Goal: Task Accomplishment & Management: Manage account settings

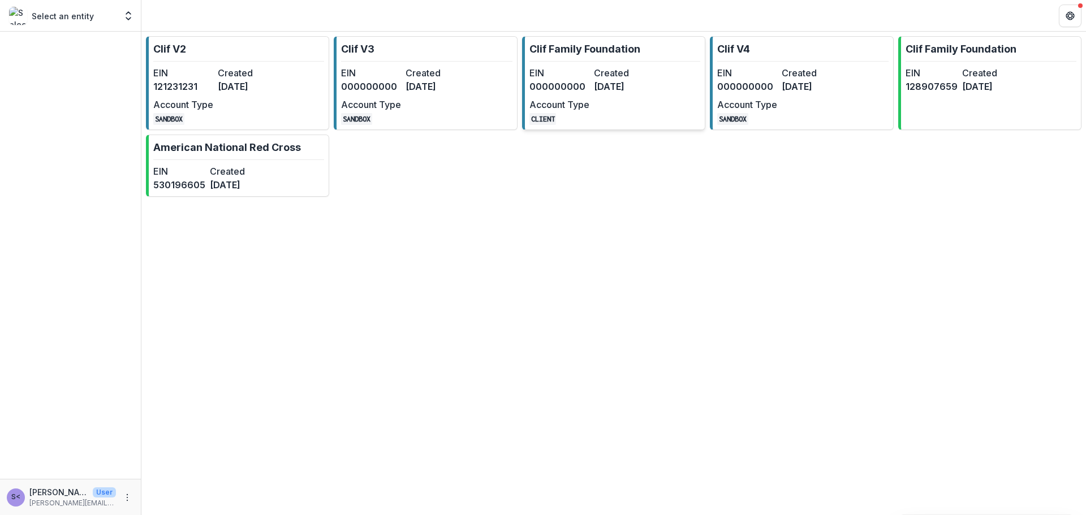
click at [575, 93] on div "EIN 000000000 Created [DATE] Account Type CLIENT" at bounding box center [591, 95] width 124 height 59
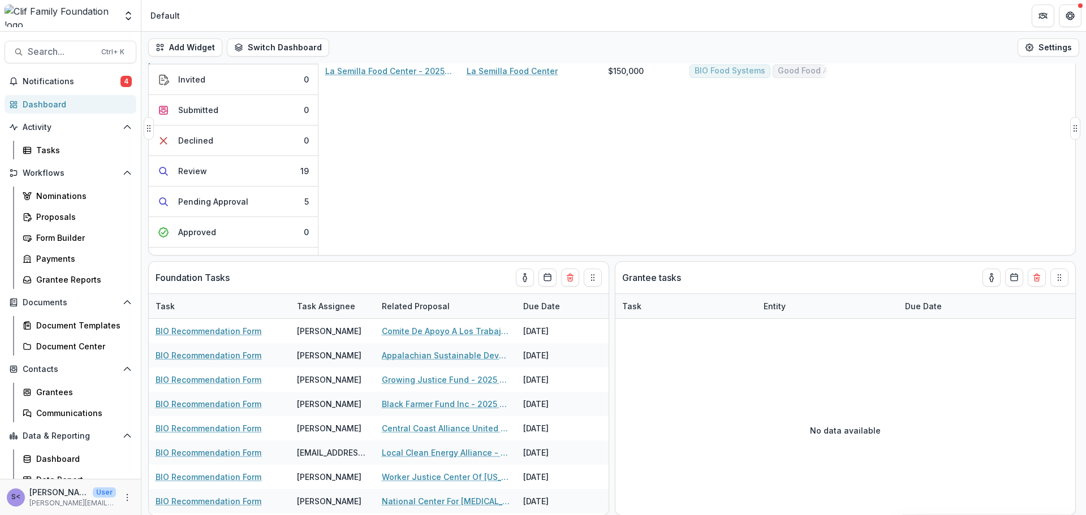
scroll to position [63, 0]
click at [519, 279] on button "toggle-assigned-to-me" at bounding box center [525, 277] width 18 height 18
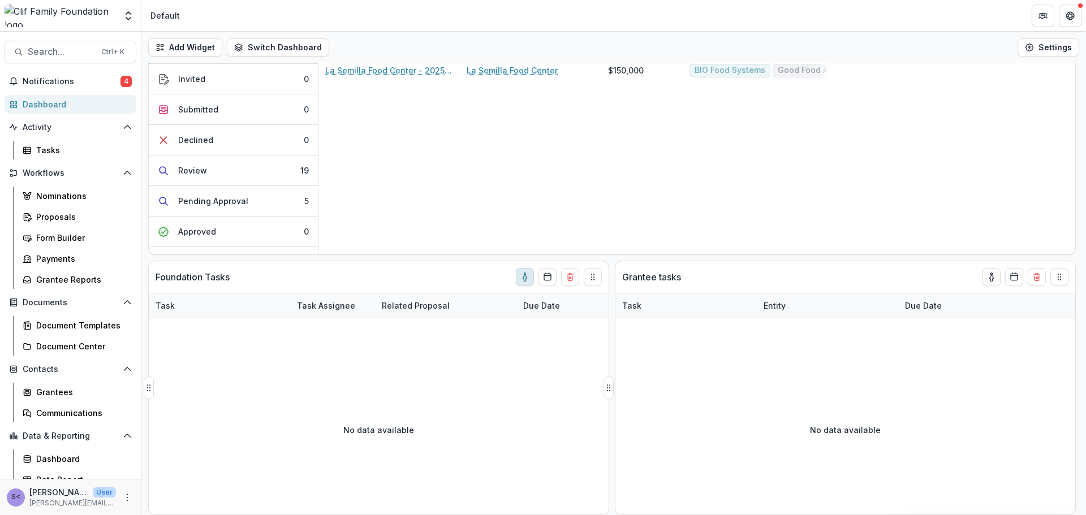
click at [524, 279] on icon "toggle-assigned-to-me" at bounding box center [524, 277] width 9 height 9
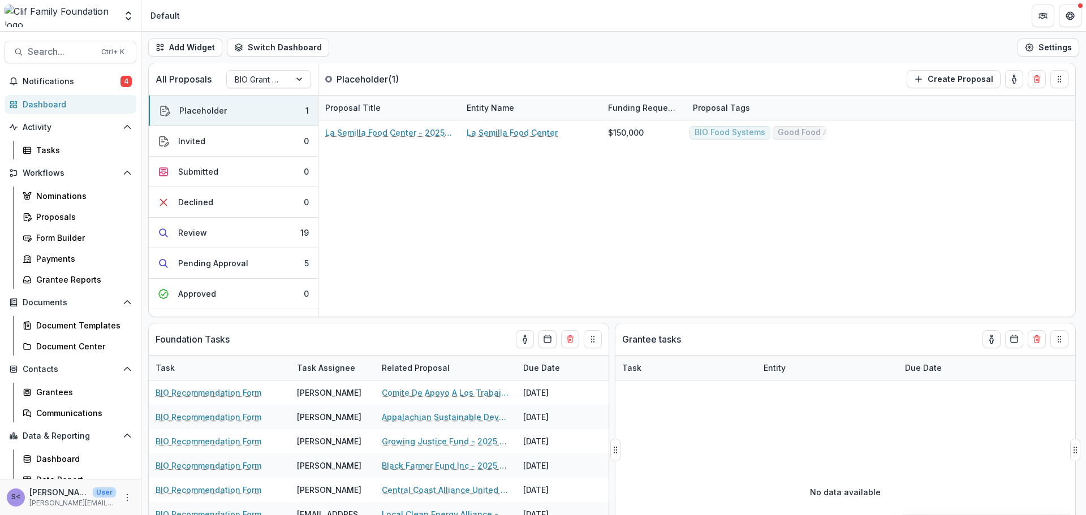
scroll to position [0, 0]
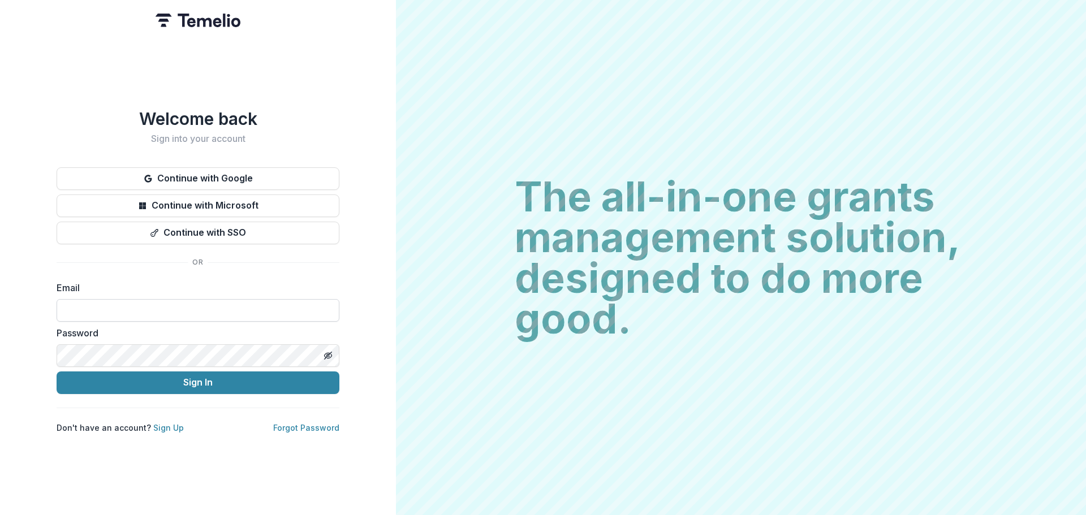
click at [101, 308] on input at bounding box center [198, 310] width 283 height 23
type input "**********"
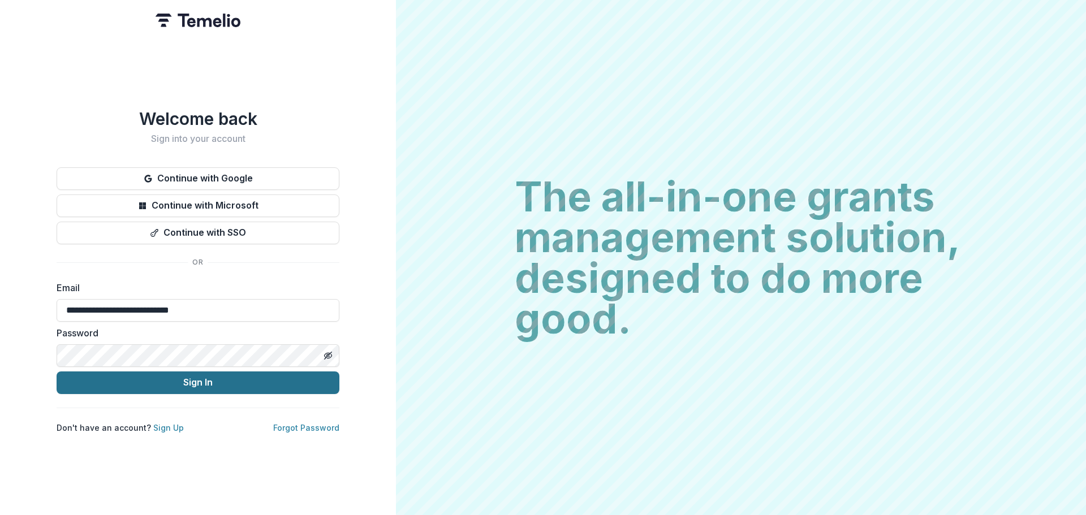
click at [190, 387] on button "Sign In" at bounding box center [198, 383] width 283 height 23
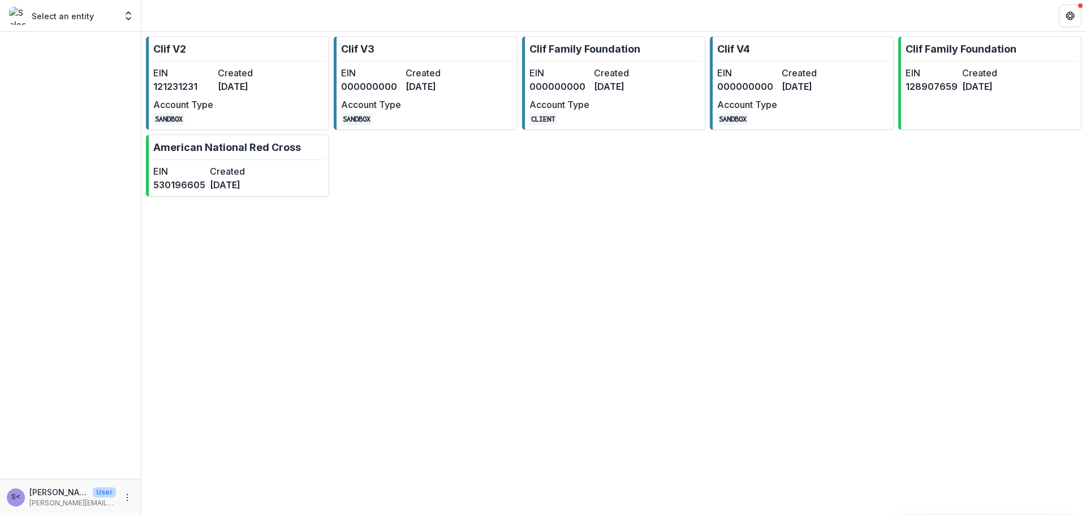
drag, startPoint x: 566, startPoint y: 78, endPoint x: 584, endPoint y: 78, distance: 18.1
click at [566, 78] on dt "EIN" at bounding box center [559, 73] width 60 height 14
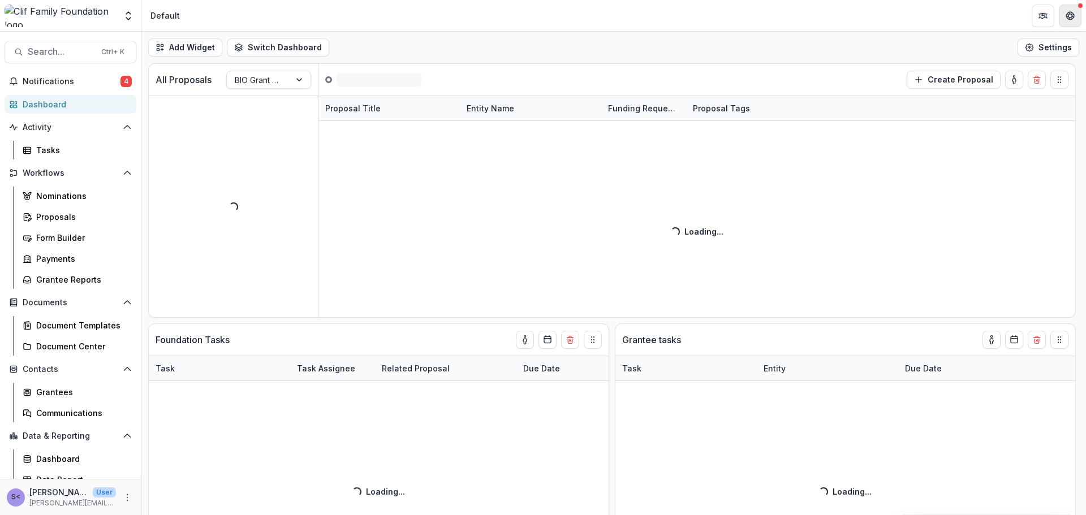
click at [1076, 24] on button "Get Help" at bounding box center [1070, 16] width 23 height 23
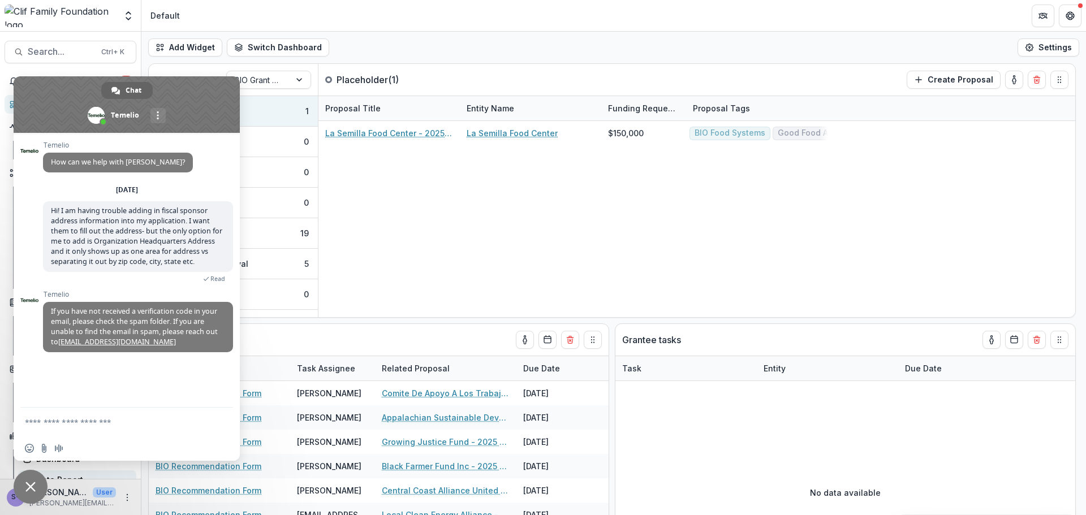
click at [37, 472] on span "Close chat" at bounding box center [31, 487] width 34 height 34
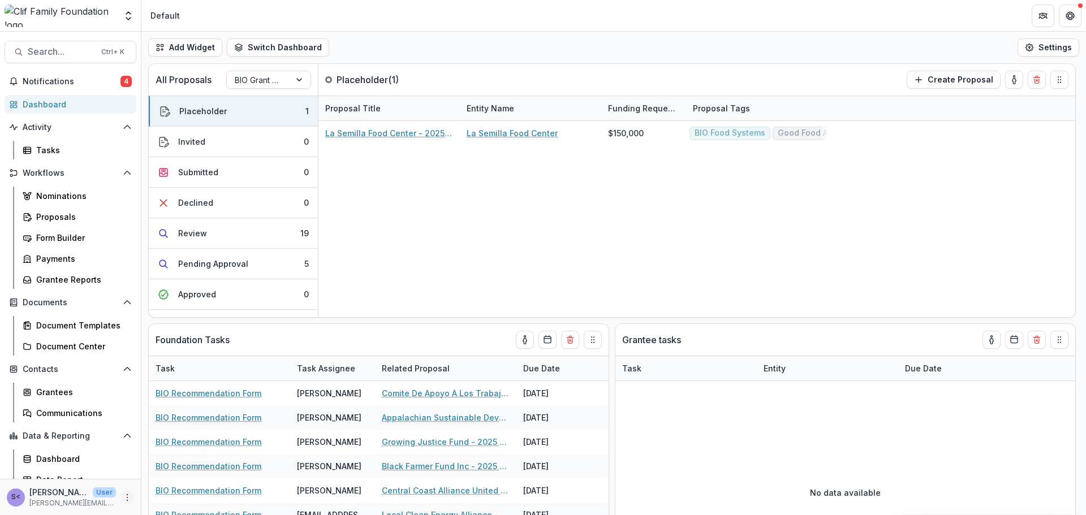
click at [123, 497] on icon "More" at bounding box center [127, 497] width 9 height 9
click at [155, 492] on button "Logout" at bounding box center [198, 492] width 121 height 19
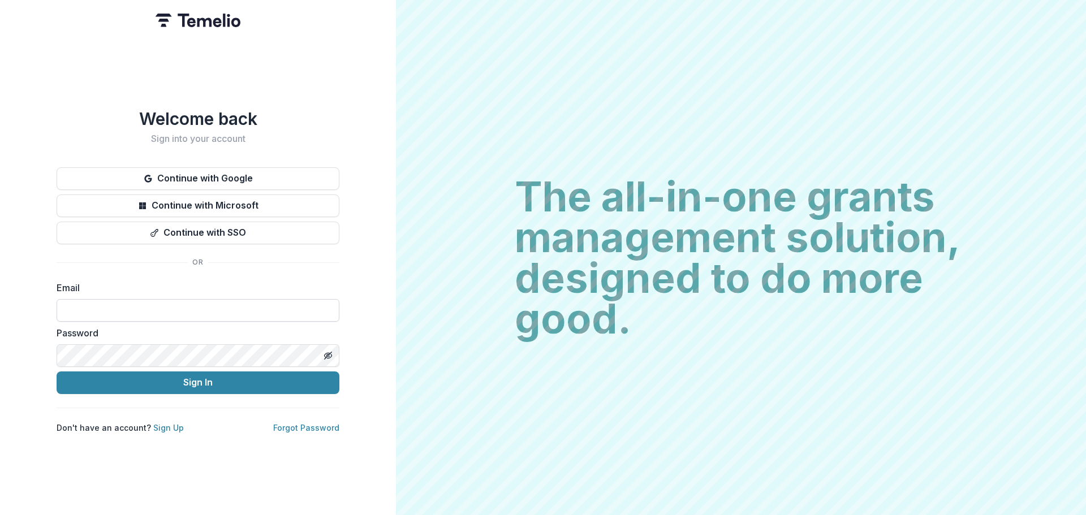
click at [149, 314] on input at bounding box center [198, 310] width 283 height 23
type input "**********"
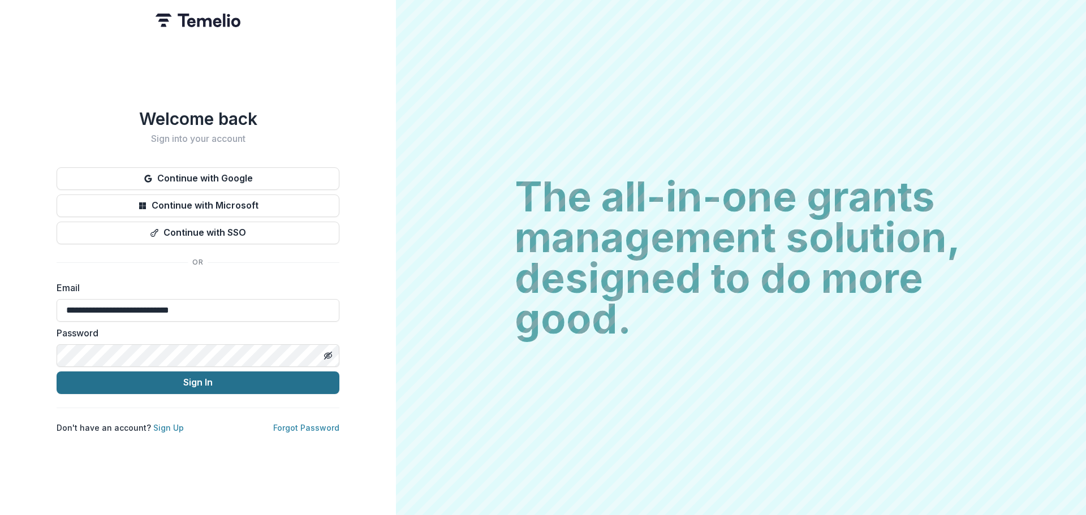
click at [238, 384] on button "Sign In" at bounding box center [198, 383] width 283 height 23
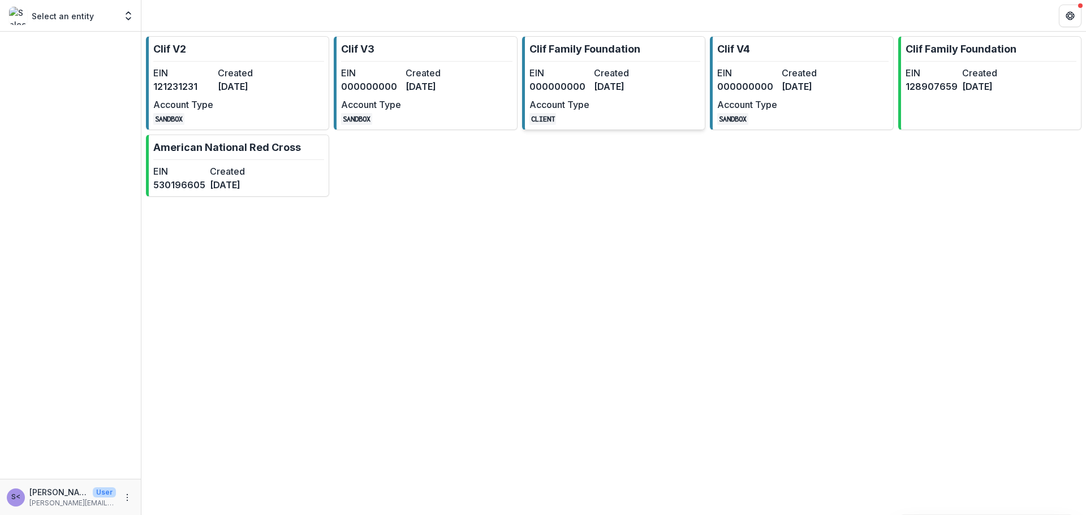
click at [621, 101] on div "EIN 000000000 Created [DATE] Account Type CLIENT" at bounding box center [591, 95] width 124 height 59
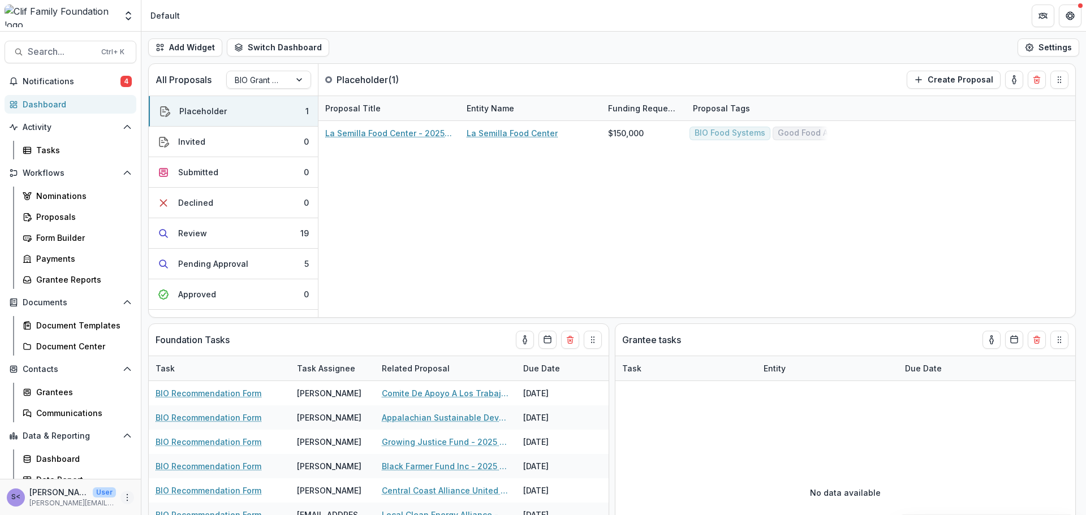
click at [126, 494] on icon "More" at bounding box center [127, 497] width 9 height 9
click at [161, 473] on link "User Settings" at bounding box center [198, 473] width 121 height 19
select select "****"
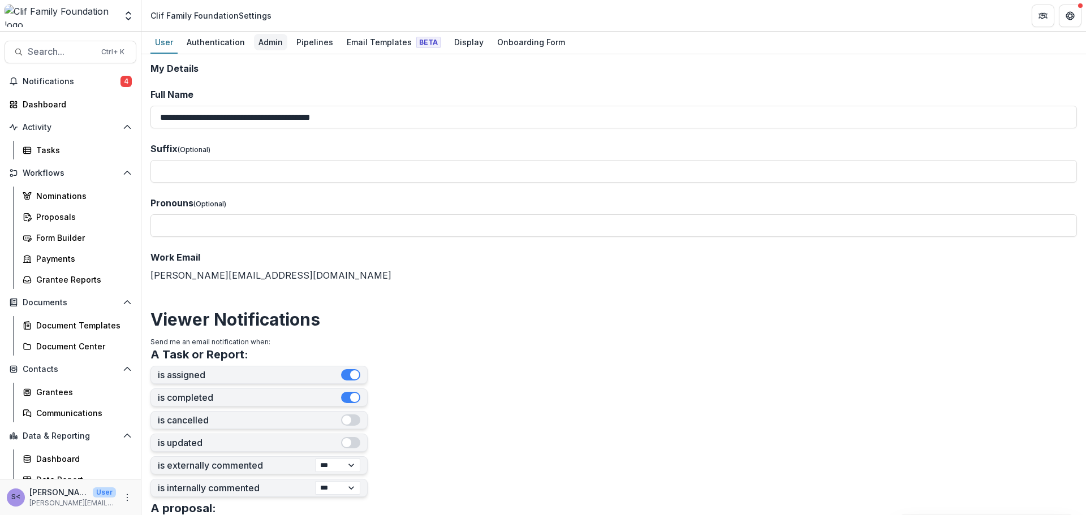
click at [262, 42] on div "Admin" at bounding box center [270, 42] width 33 height 16
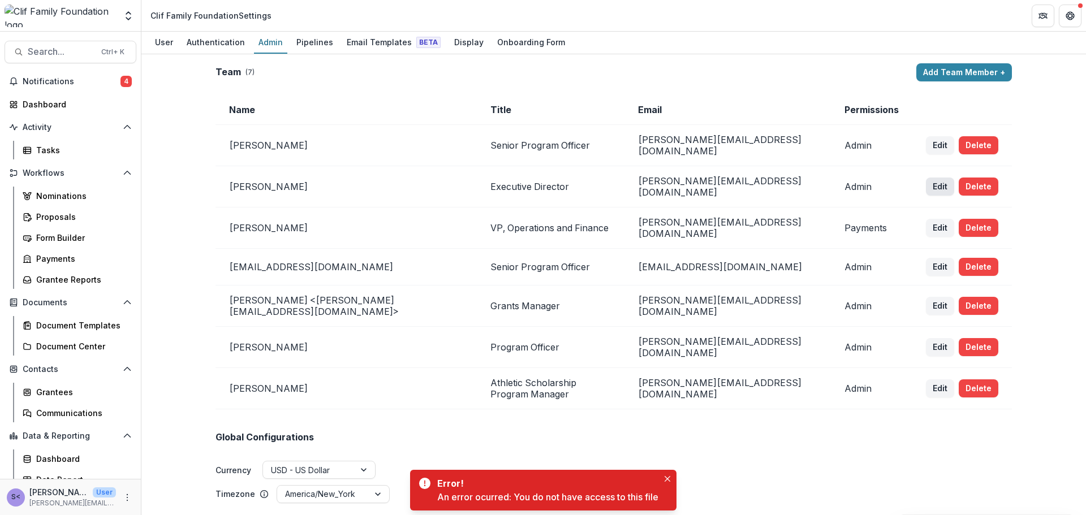
click at [940, 183] on button "Edit" at bounding box center [940, 187] width 28 height 18
select select "*****"
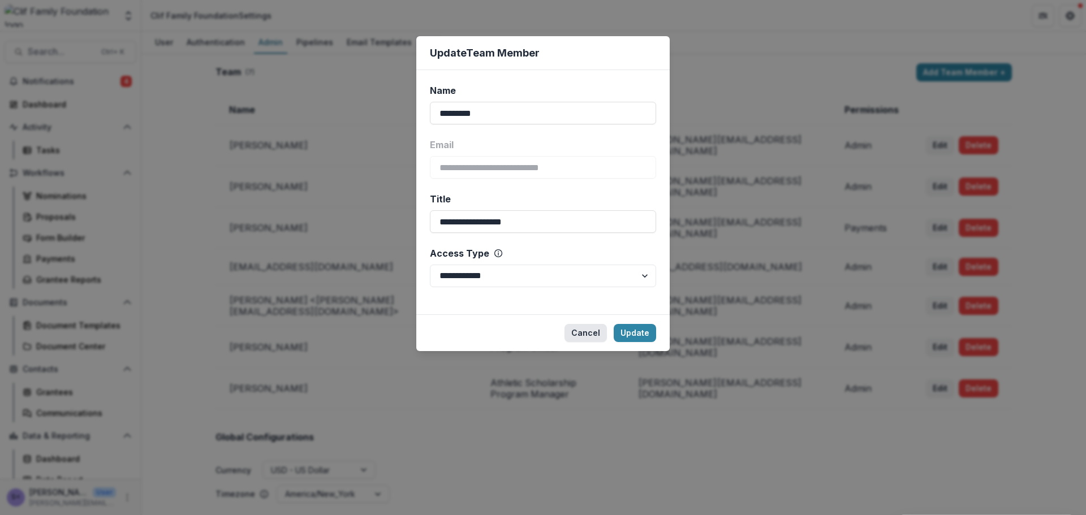
click at [598, 329] on button "Cancel" at bounding box center [585, 333] width 42 height 18
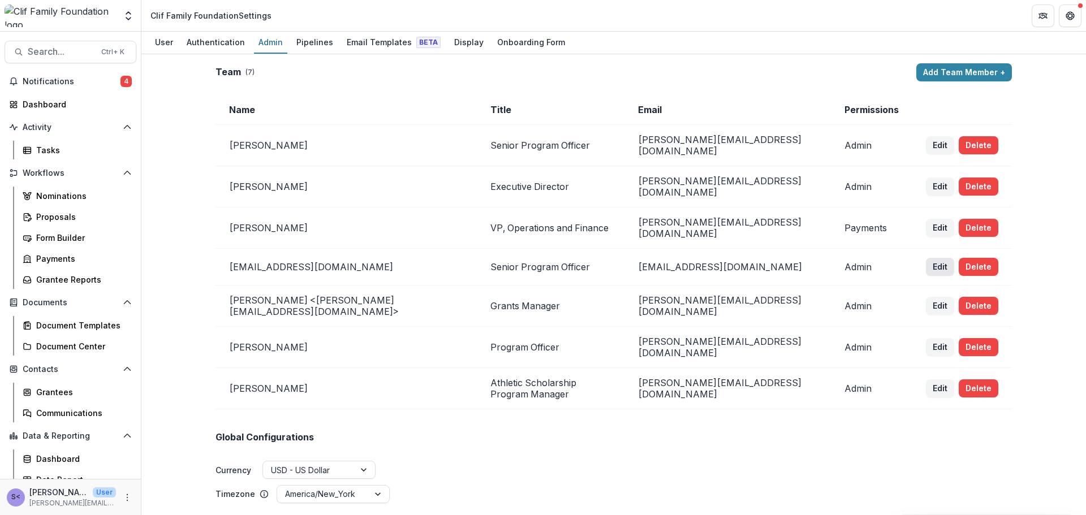
click at [933, 258] on button "Edit" at bounding box center [940, 267] width 28 height 18
select select "*****"
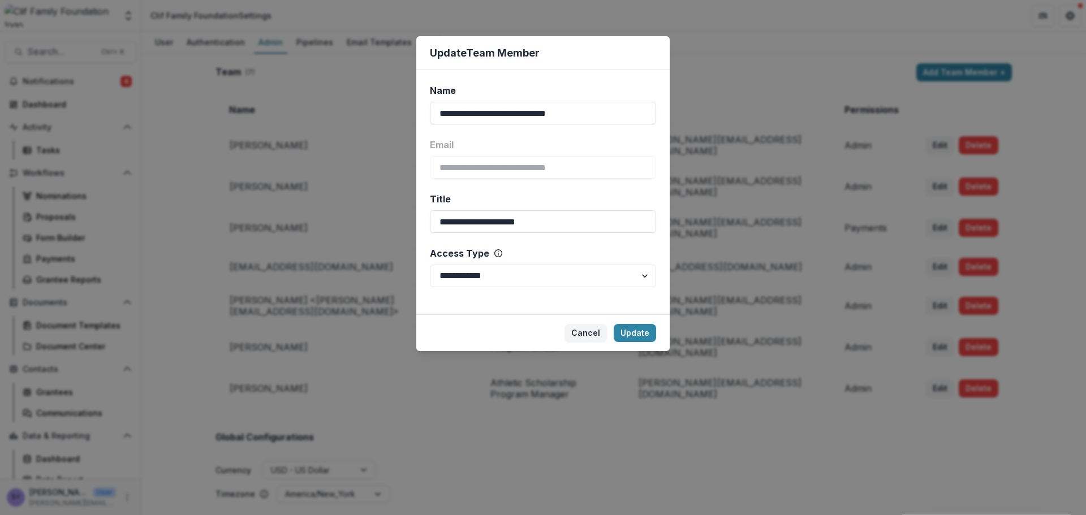
drag, startPoint x: 606, startPoint y: 110, endPoint x: 421, endPoint y: 104, distance: 185.0
click at [421, 104] on div "**********" at bounding box center [542, 192] width 253 height 244
type input "**********"
click at [639, 337] on button "Update" at bounding box center [635, 333] width 42 height 18
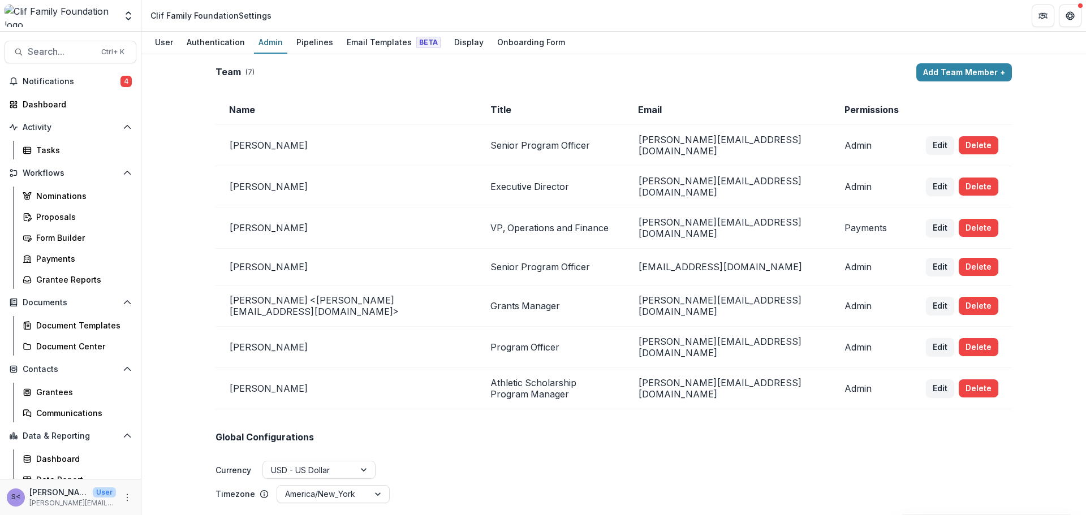
click at [917, 290] on td "Edit Delete" at bounding box center [962, 306] width 100 height 41
click at [926, 297] on button "Edit" at bounding box center [940, 306] width 28 height 18
select select "*****"
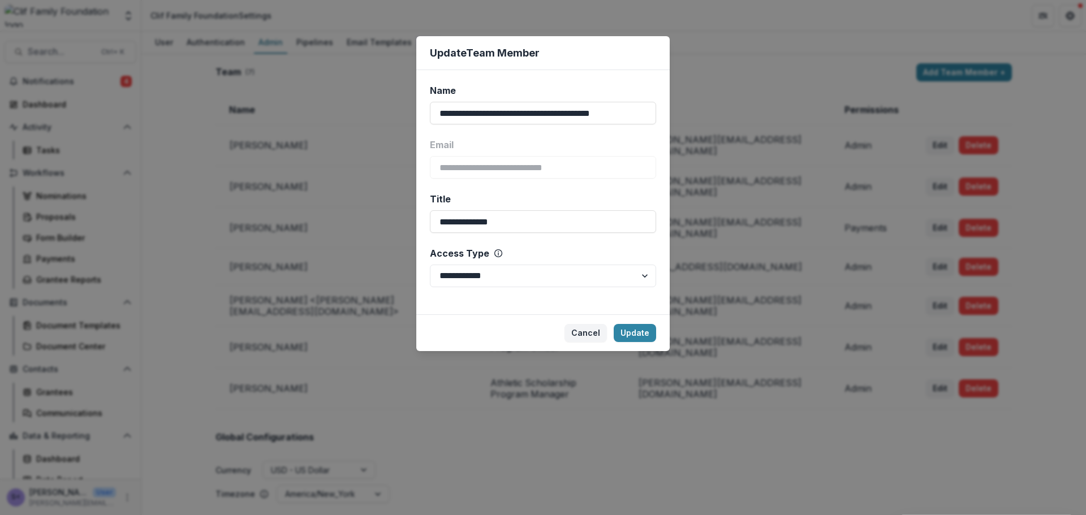
drag, startPoint x: 495, startPoint y: 113, endPoint x: 671, endPoint y: 124, distance: 176.3
click at [671, 124] on div "**********" at bounding box center [543, 257] width 1086 height 515
type input "**********"
click at [647, 331] on button "Update" at bounding box center [635, 333] width 42 height 18
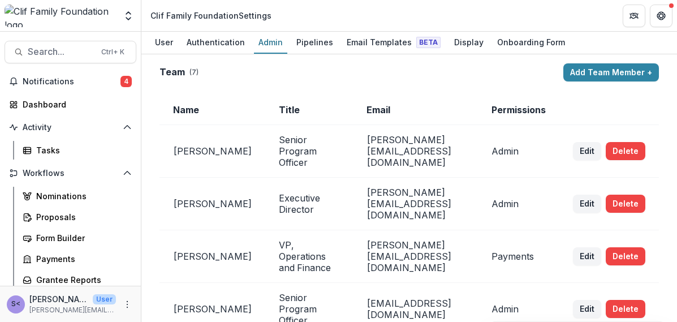
click at [646, 40] on div "User Authentication Admin Pipelines Email Templates Beta Display Onboarding Form" at bounding box center [409, 43] width 536 height 23
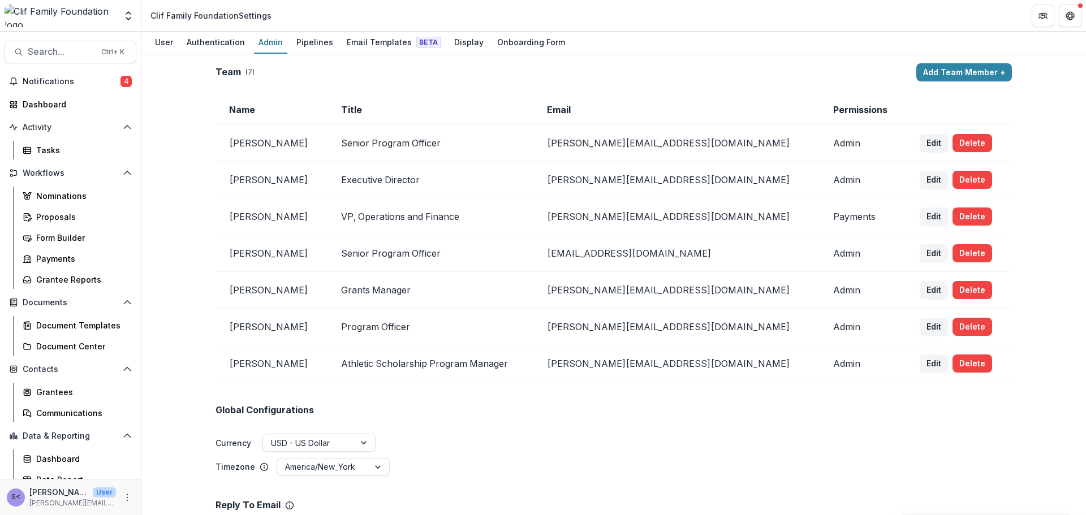
click at [887, 425] on div "Global Configurations Currency USD - US Dollar Timezone America/New_York" at bounding box center [613, 429] width 796 height 95
drag, startPoint x: 498, startPoint y: 18, endPoint x: 769, endPoint y: 1, distance: 271.5
click at [769, 1] on header "Clif Family Foundation Settings" at bounding box center [613, 15] width 944 height 31
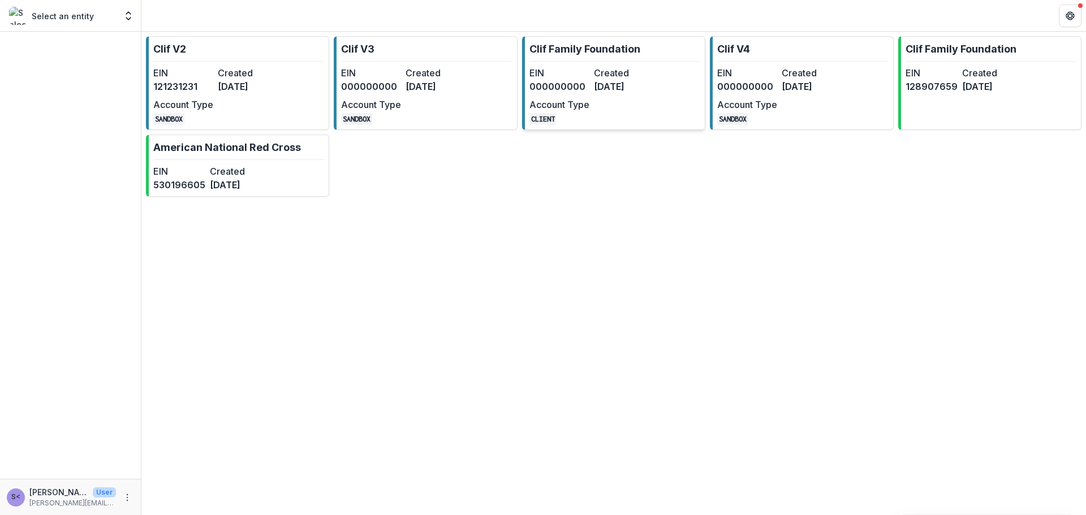
click at [586, 76] on dt "EIN" at bounding box center [559, 73] width 60 height 14
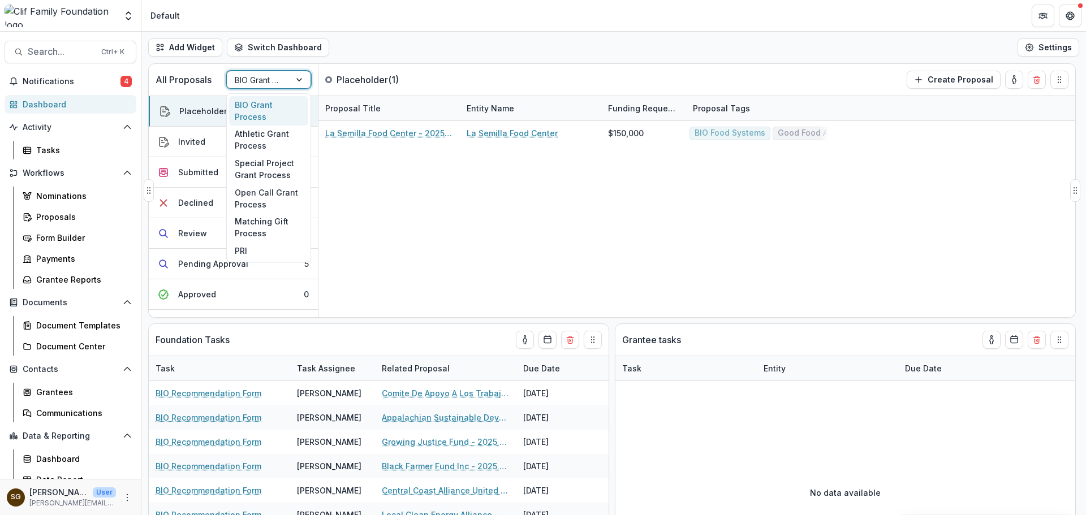
click at [298, 81] on div at bounding box center [300, 79] width 20 height 17
click at [273, 111] on div "BIO Grant Process" at bounding box center [268, 110] width 79 height 29
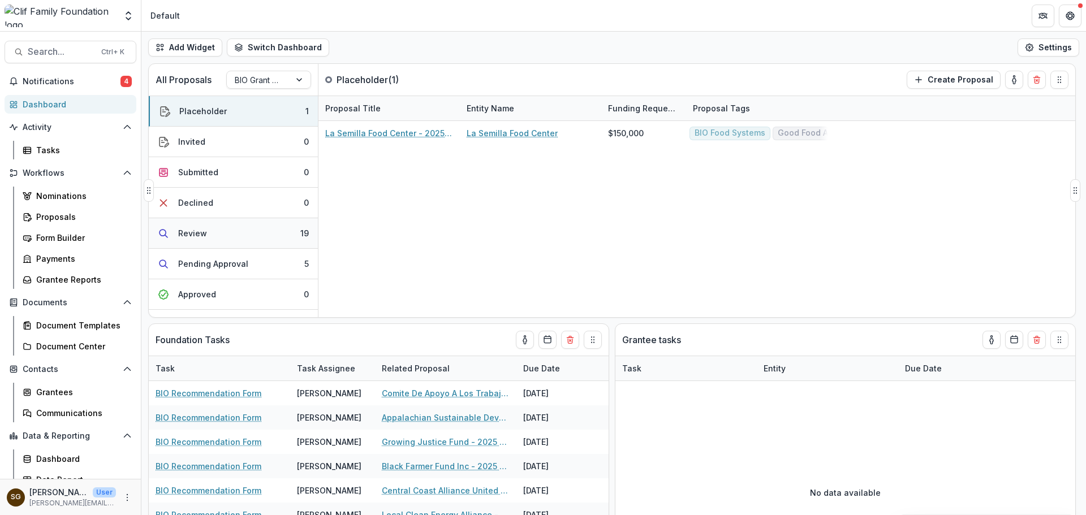
click at [247, 232] on button "Review 19" at bounding box center [233, 233] width 169 height 31
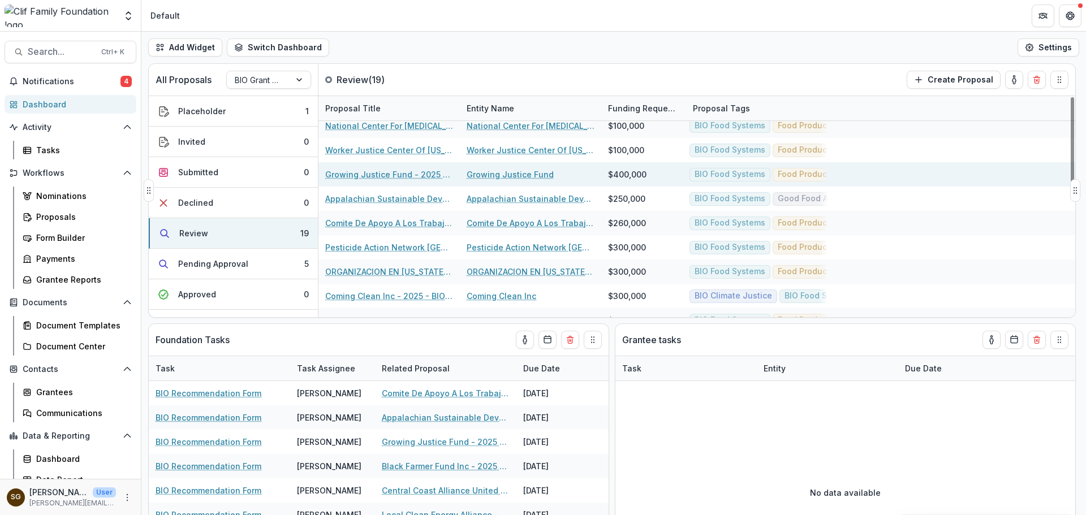
scroll to position [266, 0]
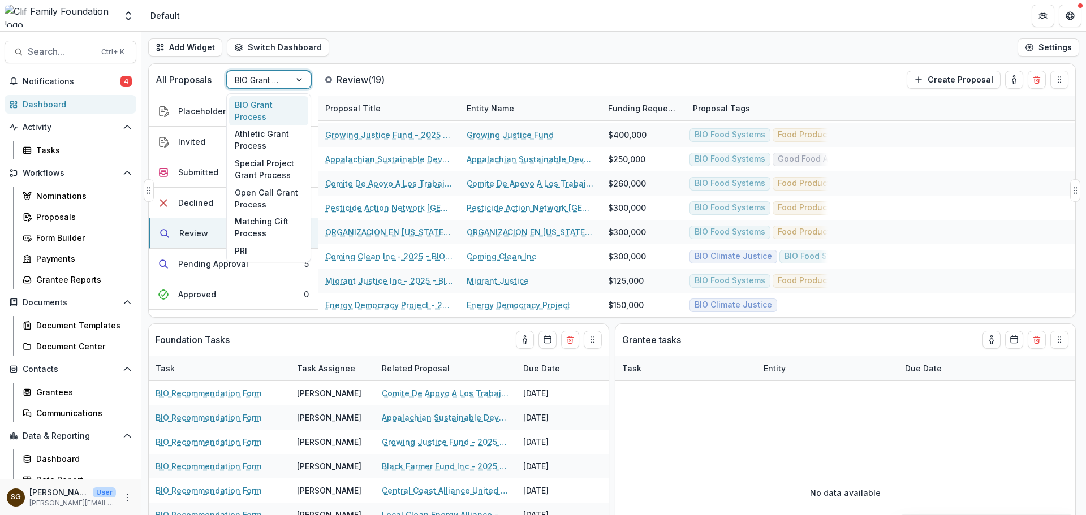
click at [266, 76] on div at bounding box center [259, 80] width 48 height 14
click at [264, 197] on div "Open Call Grant Process" at bounding box center [268, 198] width 79 height 29
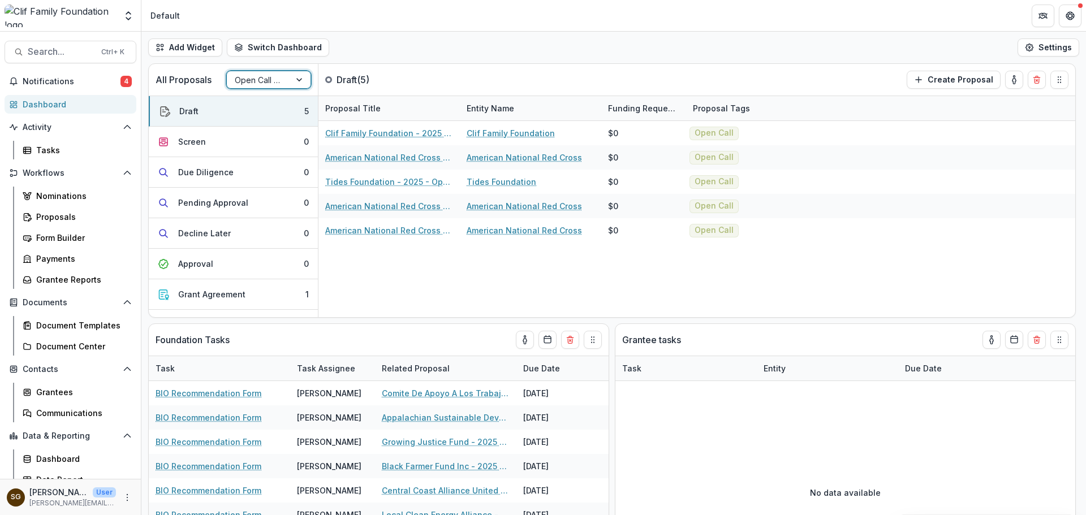
scroll to position [0, 0]
click at [243, 171] on button "Due Diligence 0" at bounding box center [233, 172] width 169 height 31
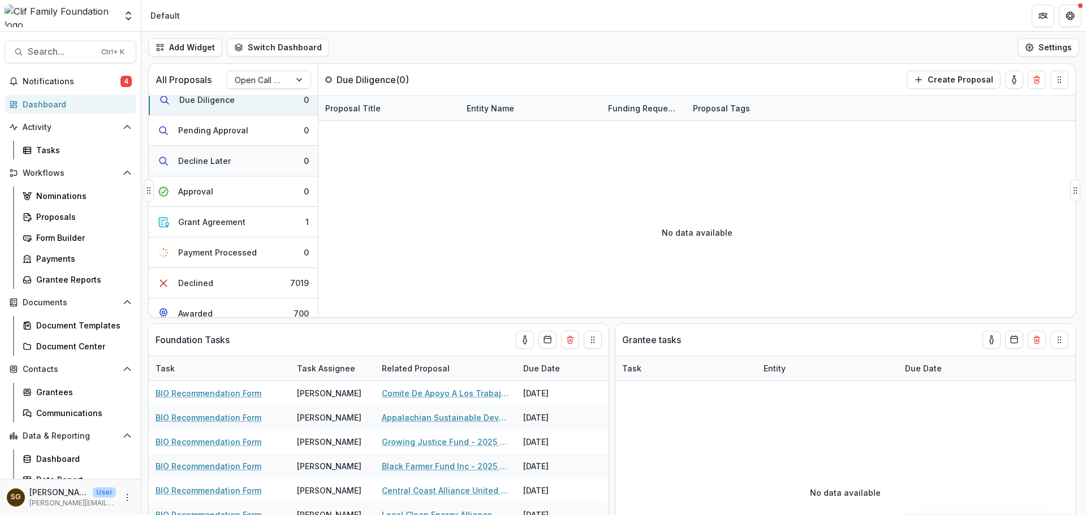
scroll to position [84, 0]
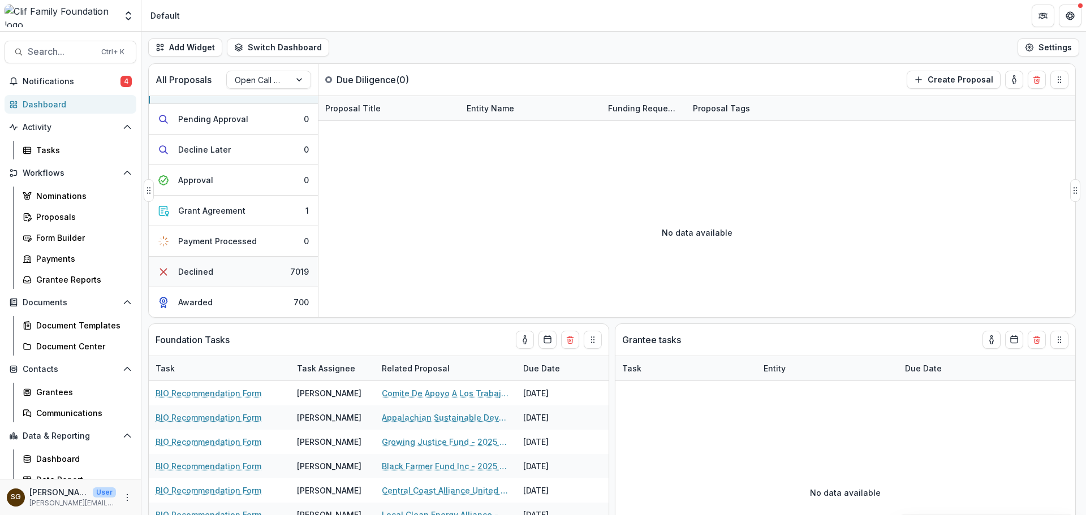
click at [240, 264] on button "Declined 7019" at bounding box center [233, 272] width 169 height 31
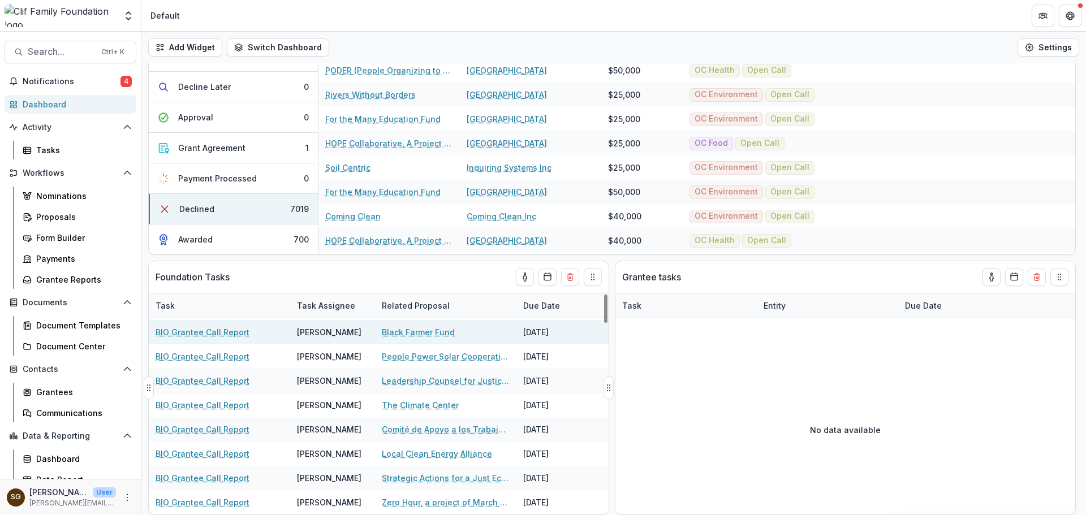
scroll to position [566, 0]
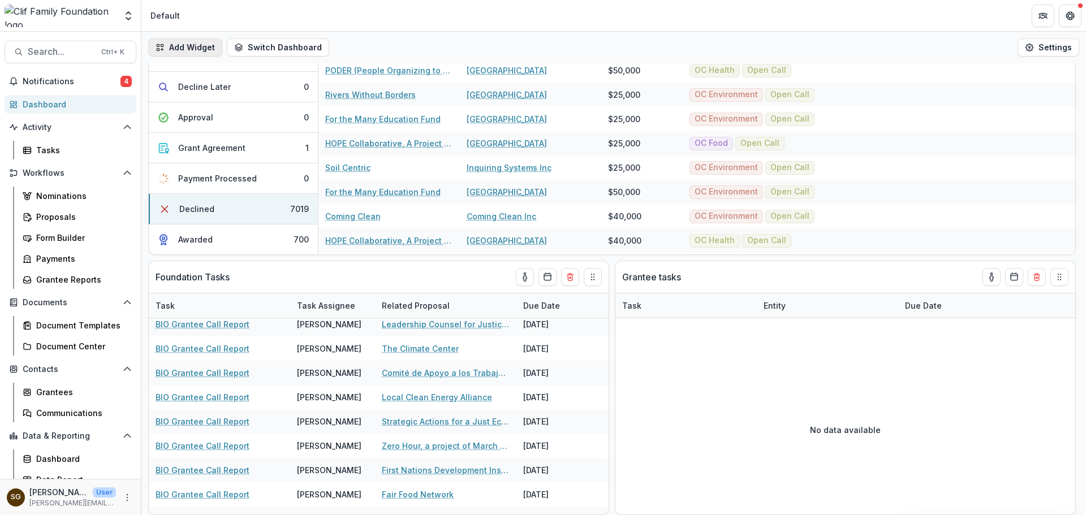
click at [202, 49] on button "Add Widget" at bounding box center [185, 47] width 74 height 18
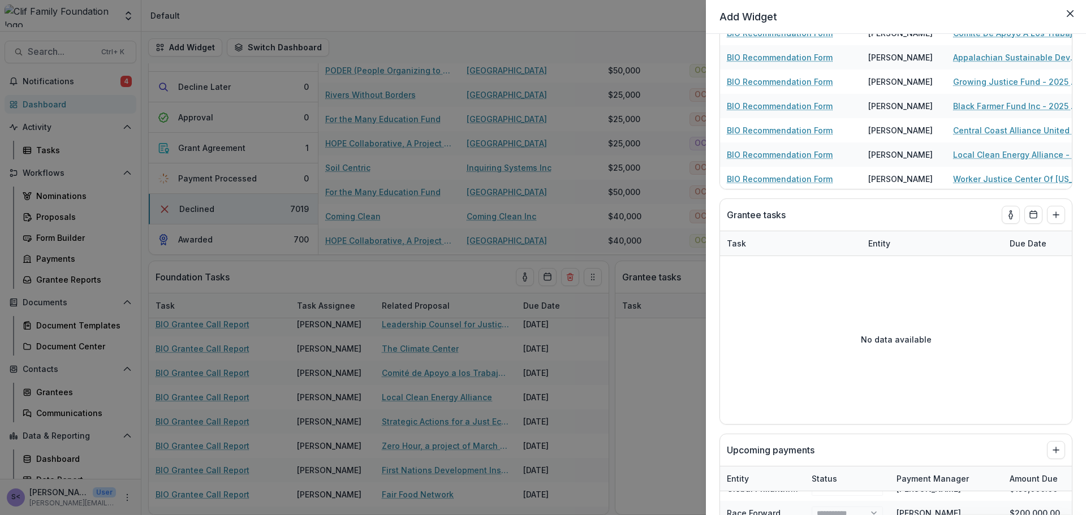
scroll to position [0, 0]
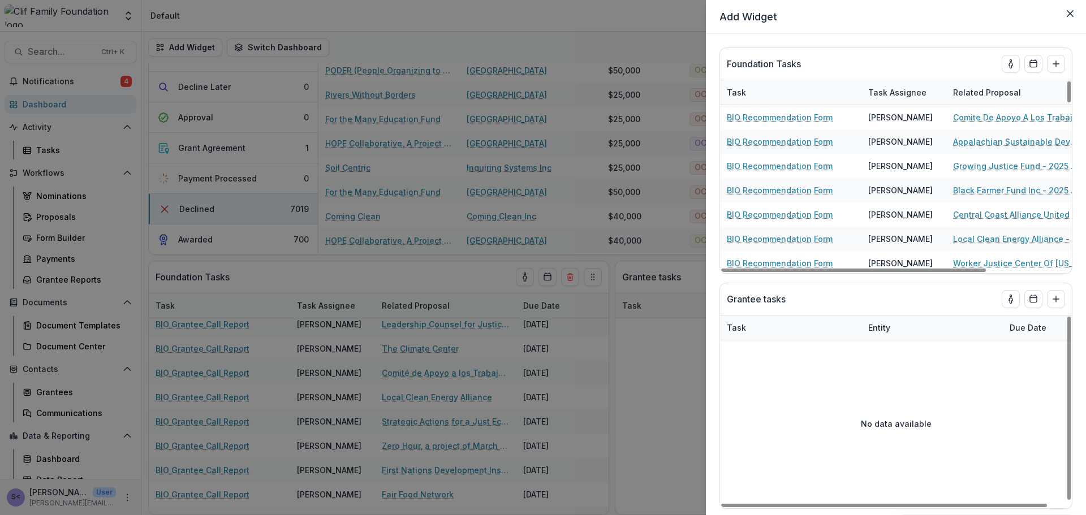
click at [629, 21] on div "Add Widget Foundation Tasks Task Task Assignee Related Proposal Due Date BIO Re…" at bounding box center [543, 257] width 1086 height 515
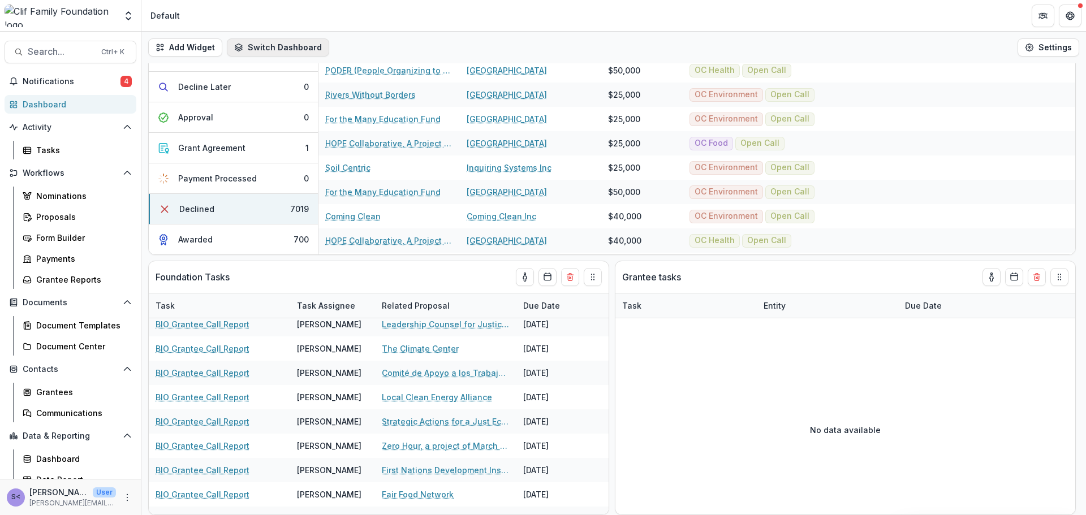
click at [286, 44] on button "Switch Dashboard" at bounding box center [278, 47] width 102 height 18
click at [364, 42] on div "Add Widget Switch Dashboard Default New Dashboard Settings" at bounding box center [613, 48] width 944 height 32
click at [301, 45] on button "Switch Dashboard" at bounding box center [278, 47] width 102 height 18
click at [349, 44] on div "Add Widget Switch Dashboard Default New Dashboard Settings" at bounding box center [613, 48] width 944 height 32
click at [87, 394] on div "Grantees" at bounding box center [81, 392] width 91 height 12
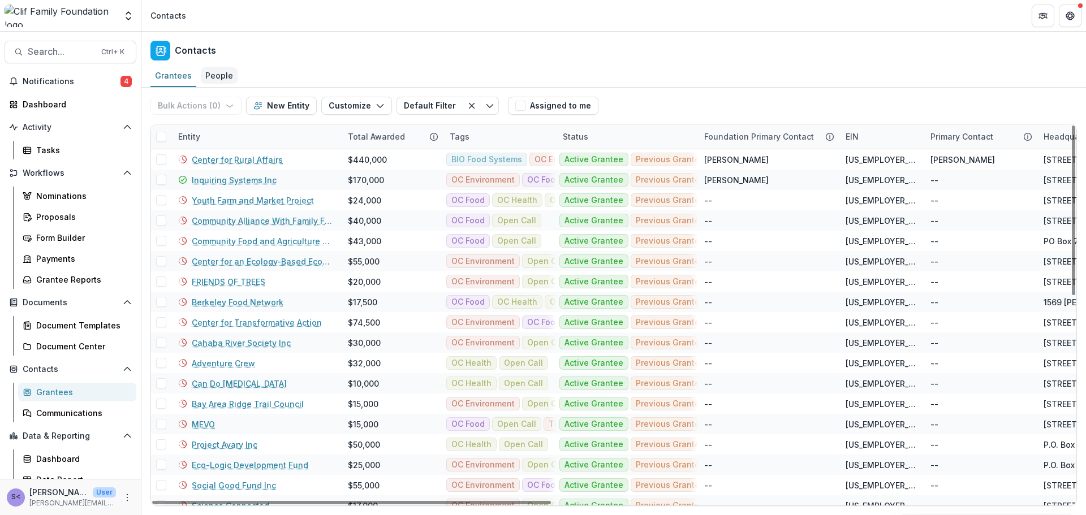
click at [228, 75] on div "People" at bounding box center [219, 75] width 37 height 16
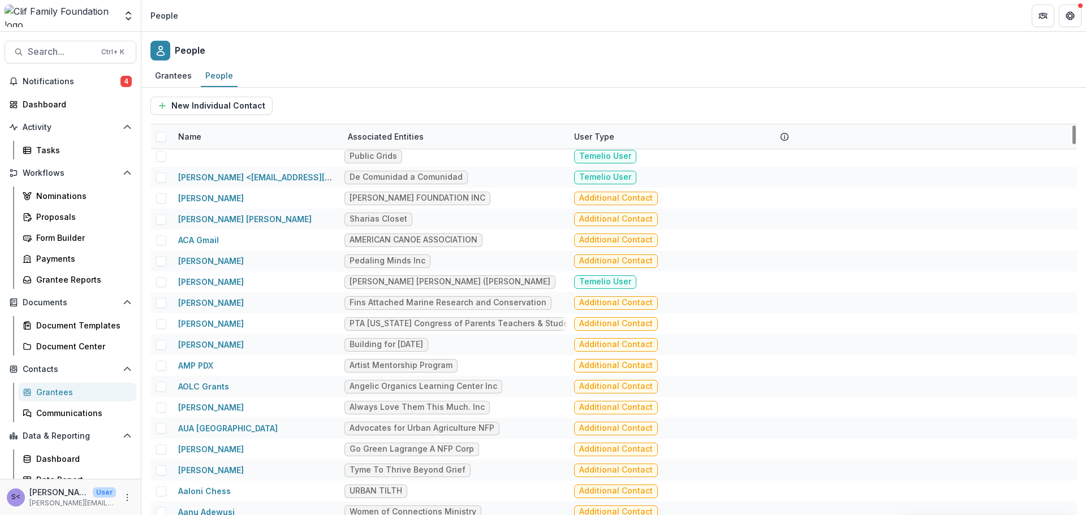
scroll to position [1357, 0]
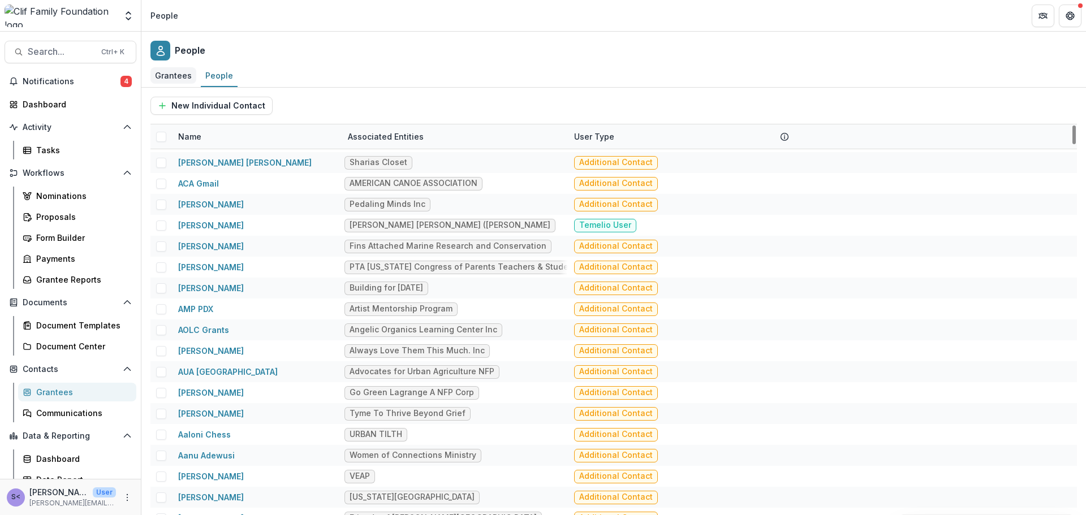
click at [184, 74] on div "Grantees" at bounding box center [173, 75] width 46 height 16
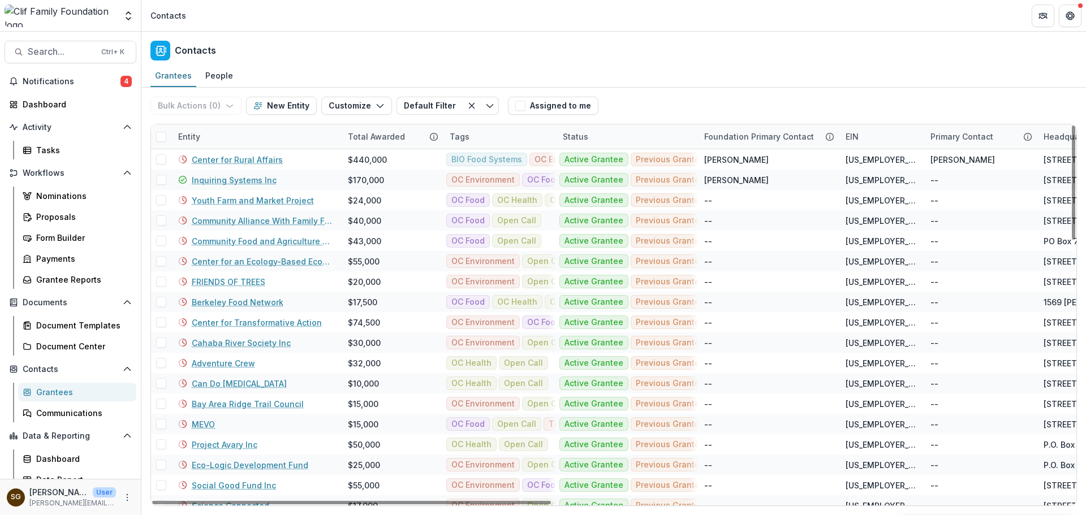
click at [525, 134] on div "Tags" at bounding box center [499, 136] width 113 height 24
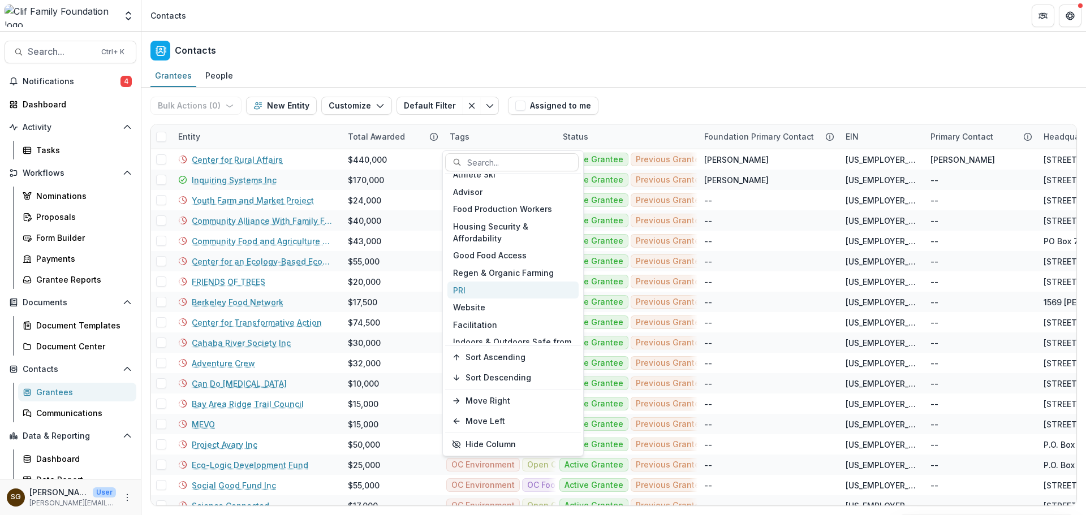
scroll to position [395, 0]
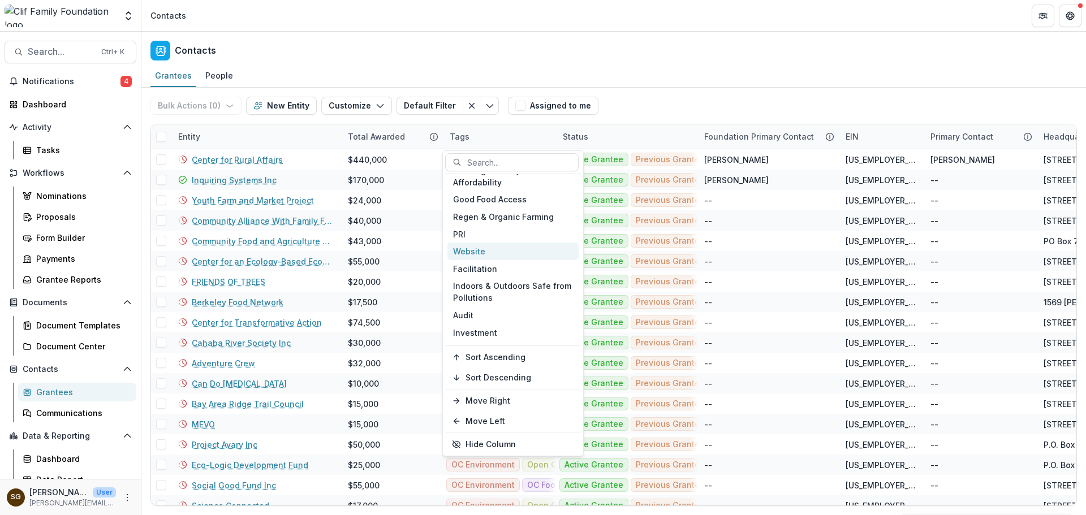
click at [512, 248] on div "Website" at bounding box center [512, 252] width 131 height 18
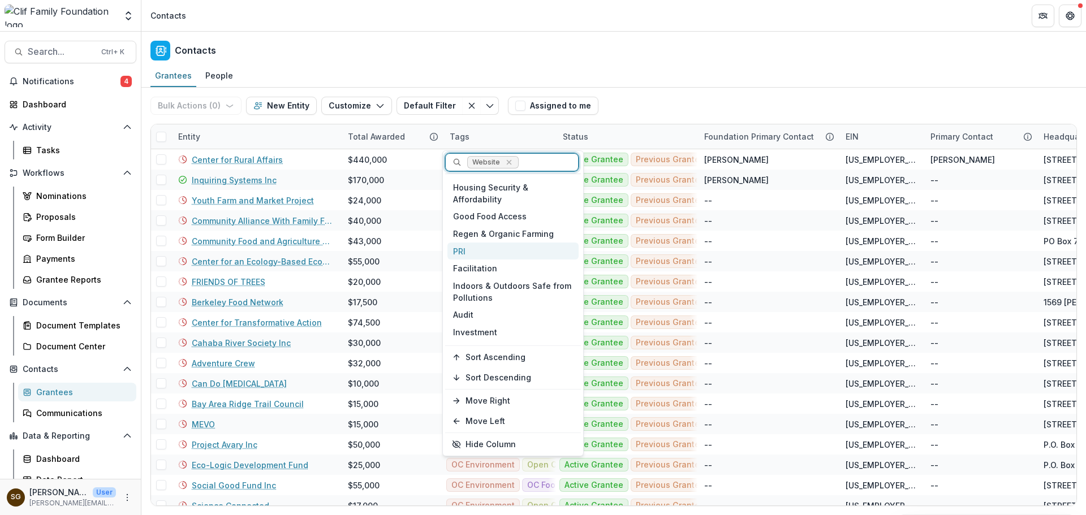
scroll to position [378, 0]
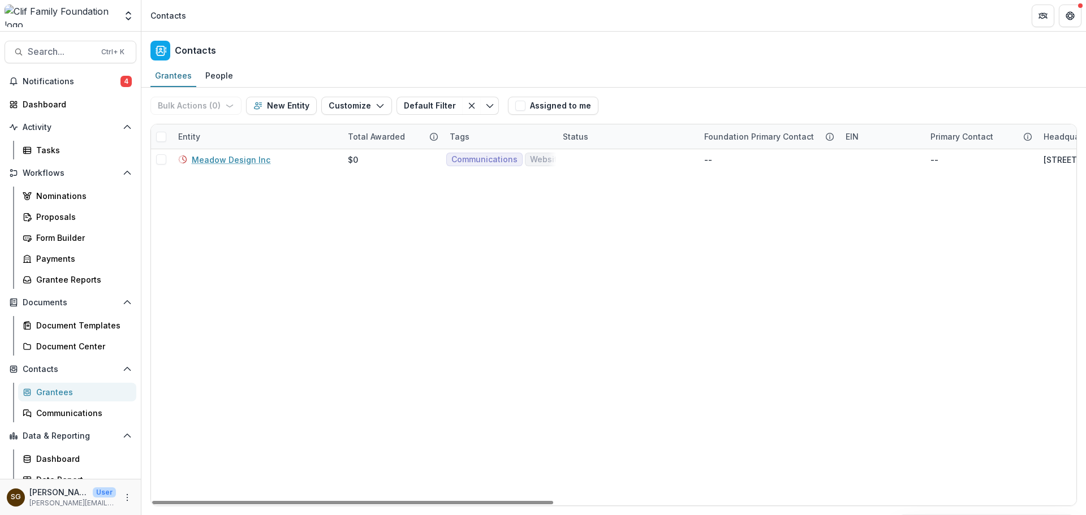
click at [664, 80] on div "Grantees People" at bounding box center [613, 76] width 944 height 23
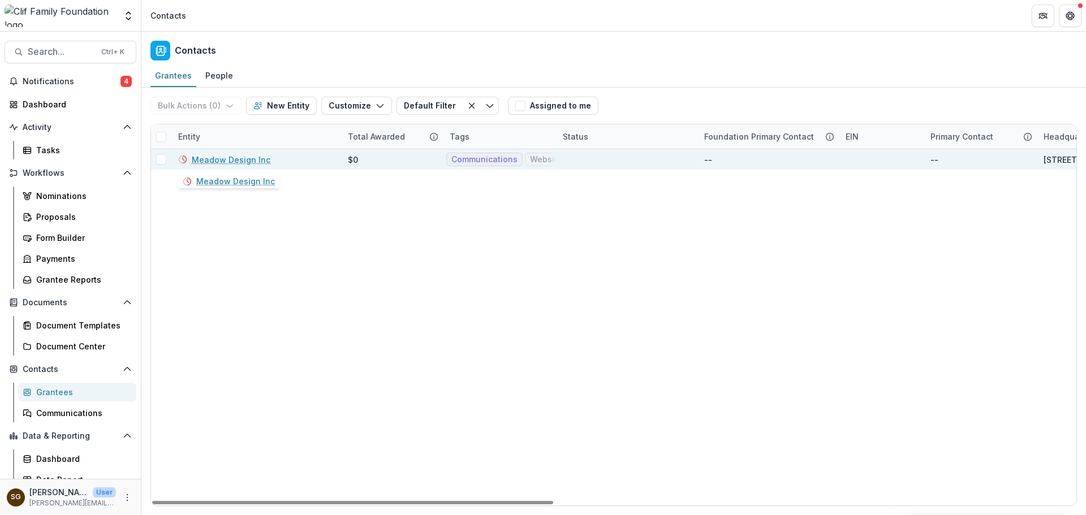
click at [227, 161] on link "Meadow Design Inc" at bounding box center [231, 160] width 79 height 12
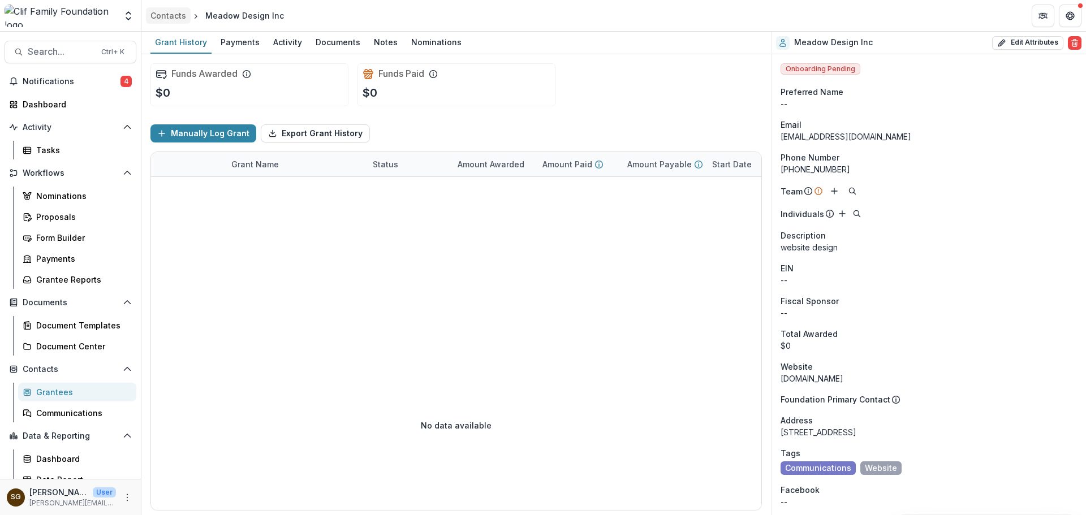
click at [171, 19] on div "Contacts" at bounding box center [168, 16] width 36 height 12
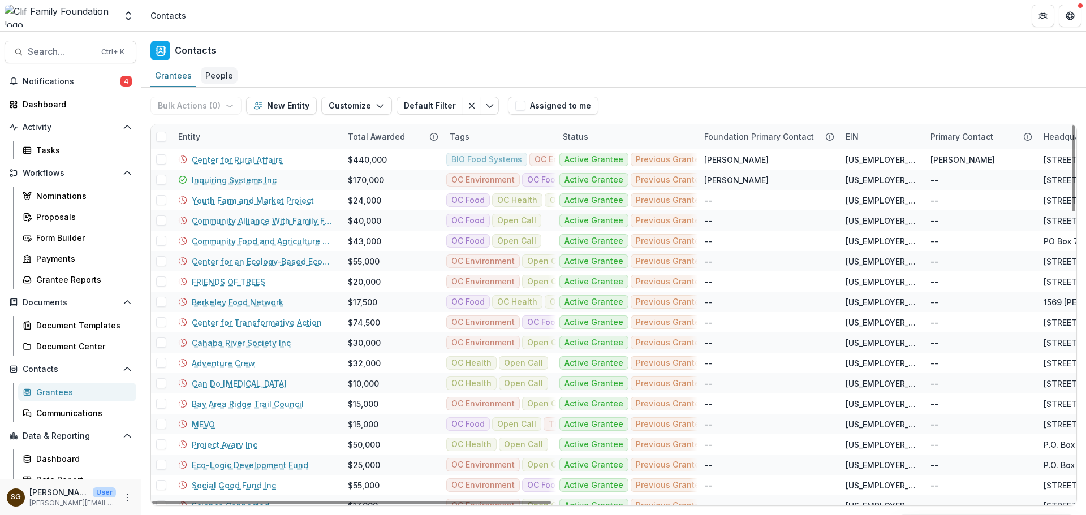
click at [227, 78] on div "People" at bounding box center [219, 75] width 37 height 16
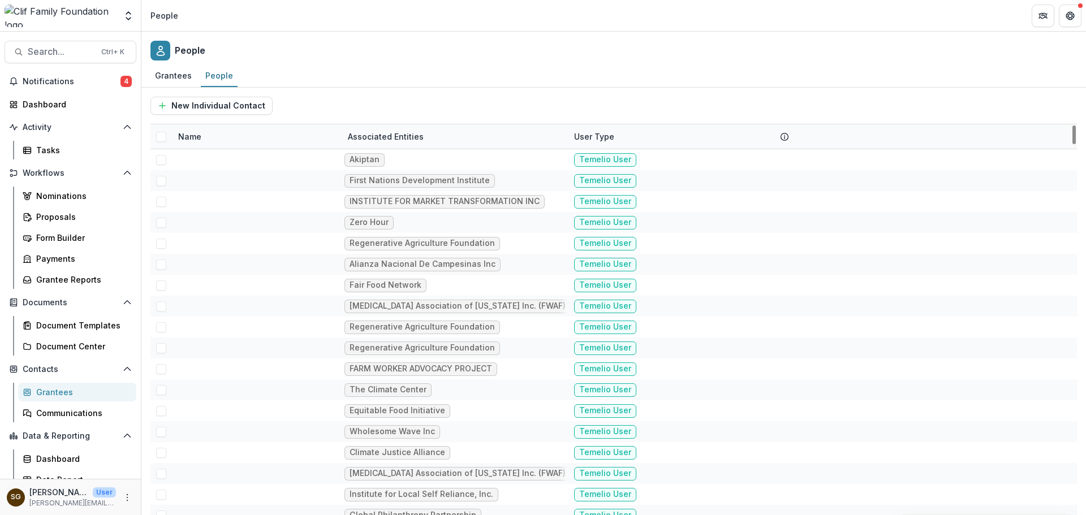
click at [265, 139] on div "Name" at bounding box center [256, 136] width 170 height 24
click at [222, 162] on input at bounding box center [242, 162] width 136 height 18
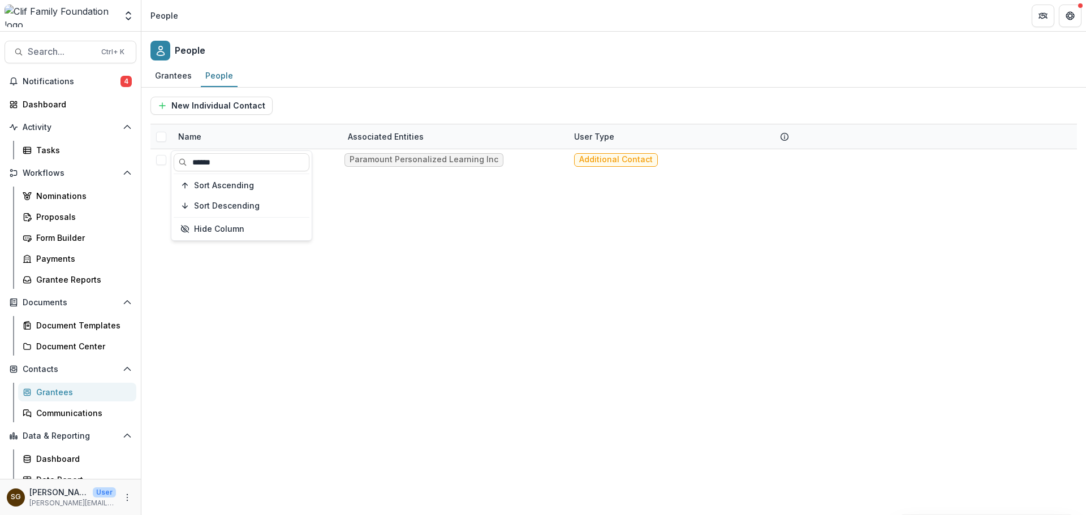
type input "******"
click at [373, 214] on div "[PERSON_NAME] Paramount Personalized Learning Inc Additional Contact" at bounding box center [613, 332] width 926 height 366
click at [203, 139] on div "Name" at bounding box center [189, 137] width 37 height 12
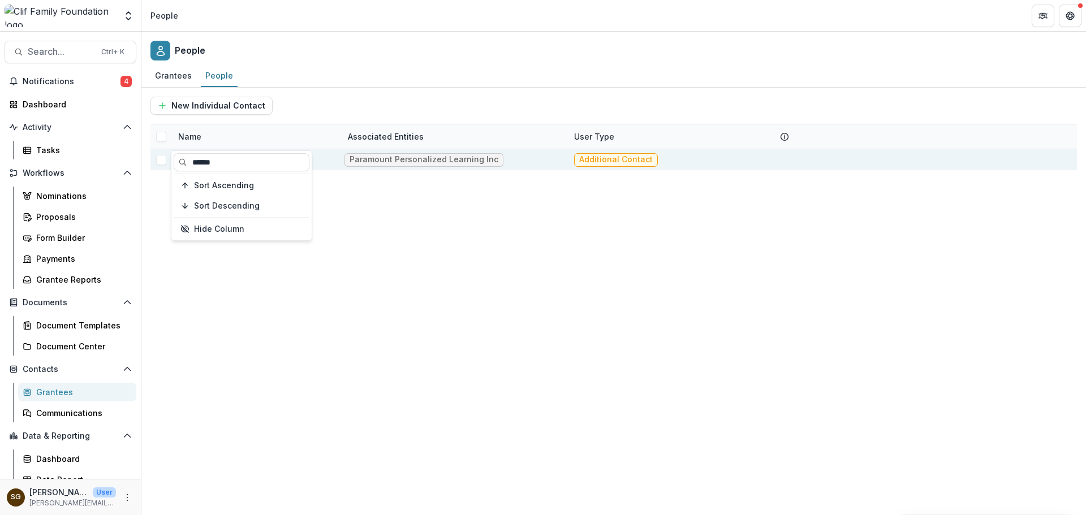
drag, startPoint x: 219, startPoint y: 160, endPoint x: 166, endPoint y: 159, distance: 52.6
click at [166, 159] on body "Skip to content Aggregate Analysis Foundations Clif V2 Clif V3 Clif Family Foun…" at bounding box center [543, 257] width 1086 height 515
click at [214, 162] on link "[PERSON_NAME]" at bounding box center [211, 160] width 66 height 10
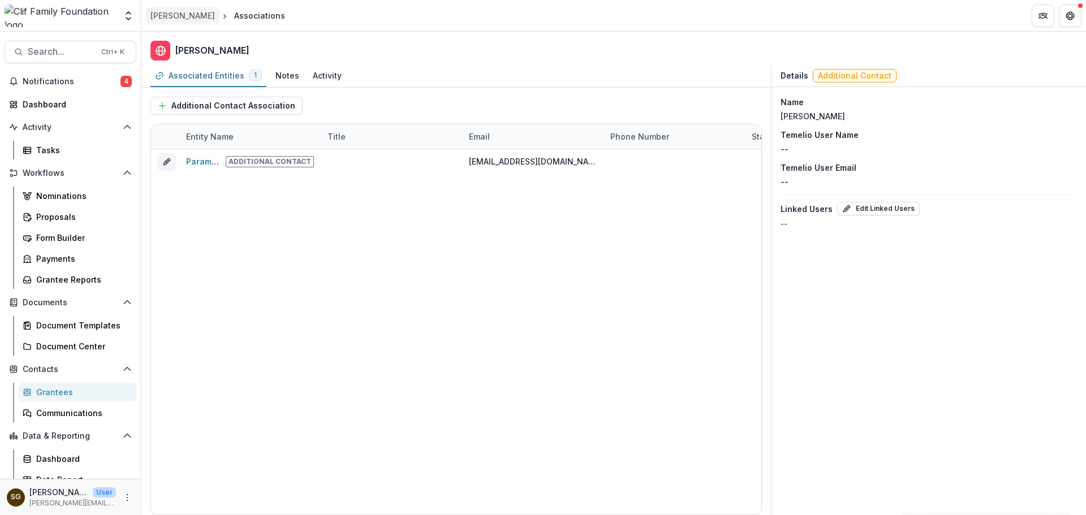
click at [188, 14] on div "[PERSON_NAME]" at bounding box center [182, 16] width 64 height 12
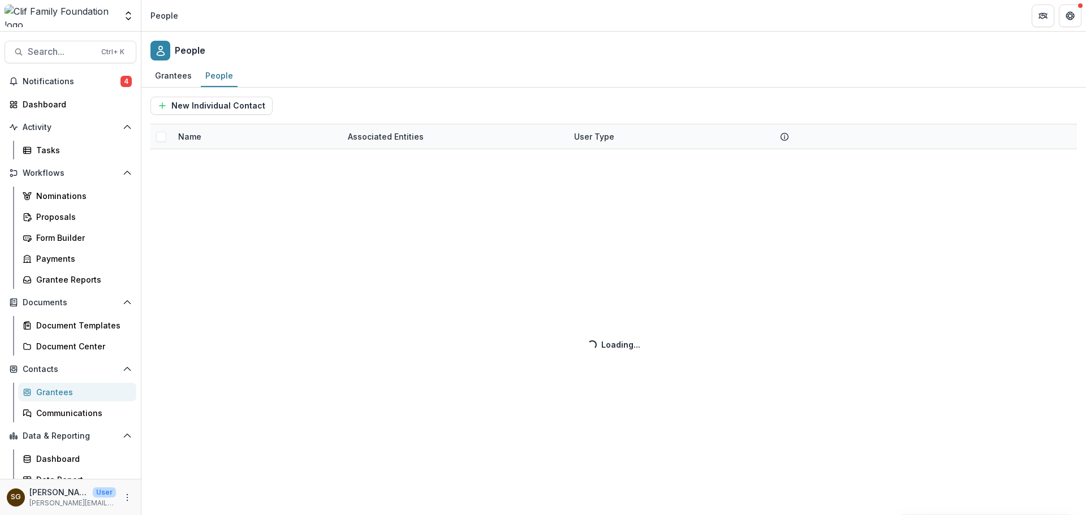
click at [66, 393] on div "Grantees" at bounding box center [81, 392] width 91 height 12
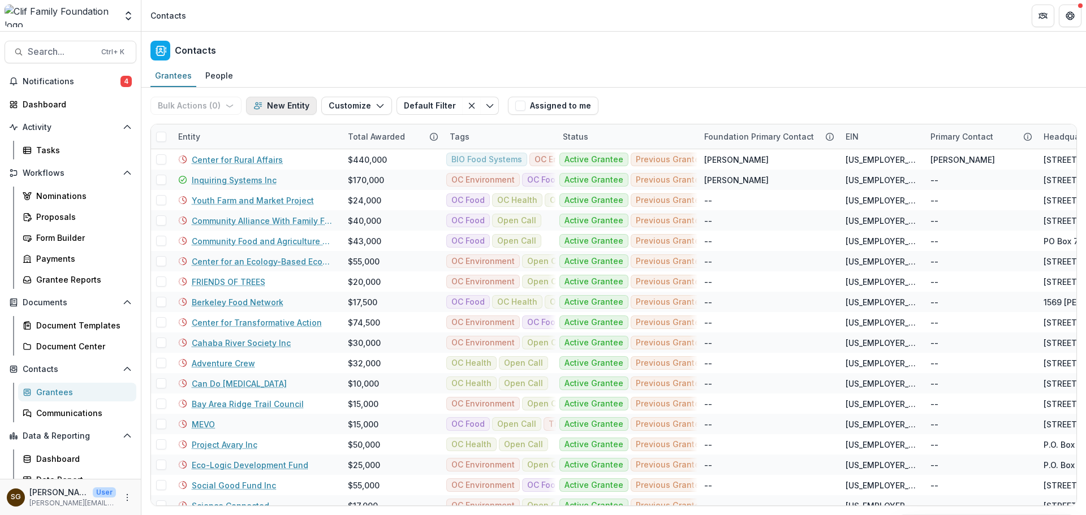
click at [286, 106] on button "New Entity" at bounding box center [281, 106] width 71 height 18
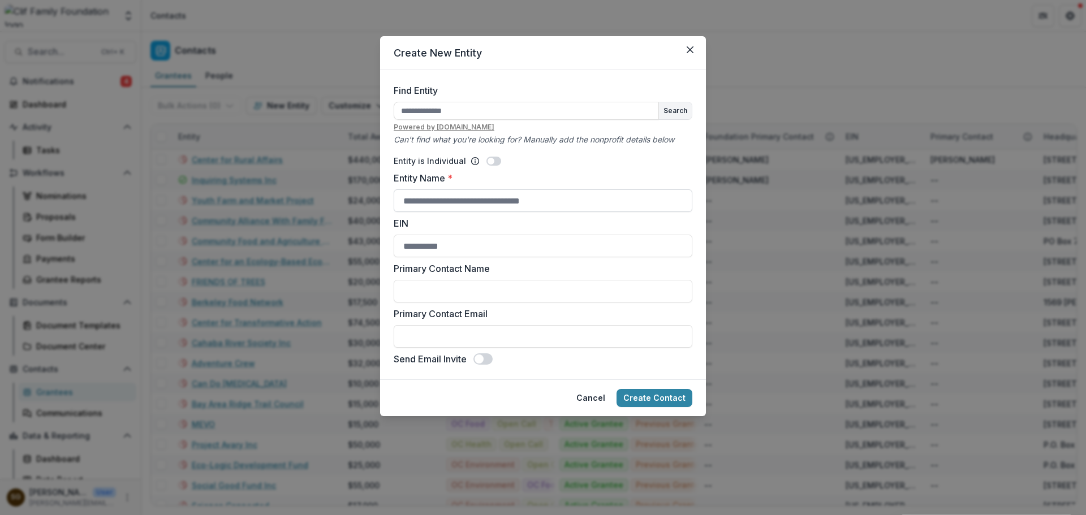
click at [454, 208] on input "Entity Name *" at bounding box center [543, 200] width 299 height 23
type input "**********"
click at [463, 298] on input "Primary Contact Name" at bounding box center [543, 291] width 299 height 23
type input "*********"
click at [461, 335] on input "Primary Contact Email" at bounding box center [543, 336] width 299 height 23
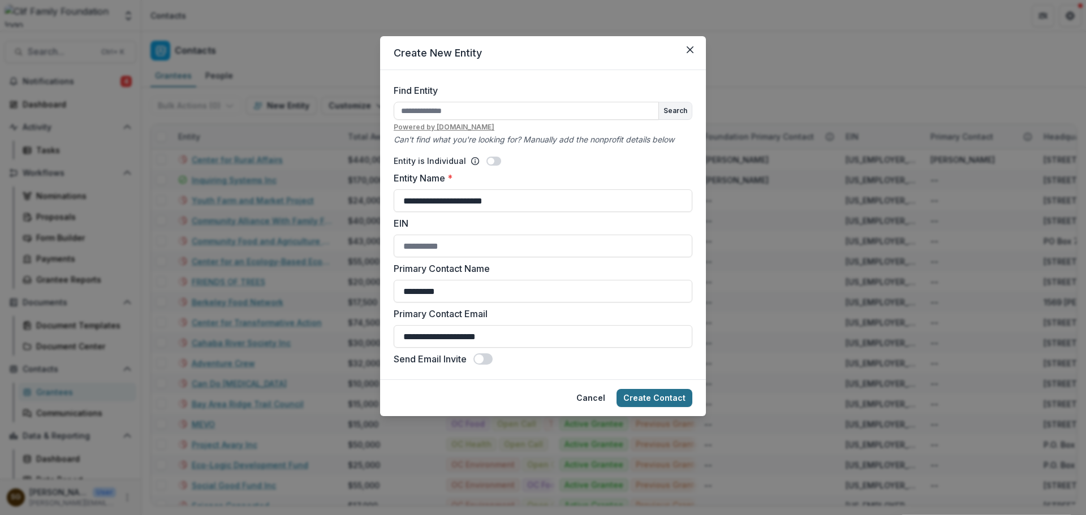
type input "**********"
click at [668, 398] on button "Create Contact" at bounding box center [654, 398] width 76 height 18
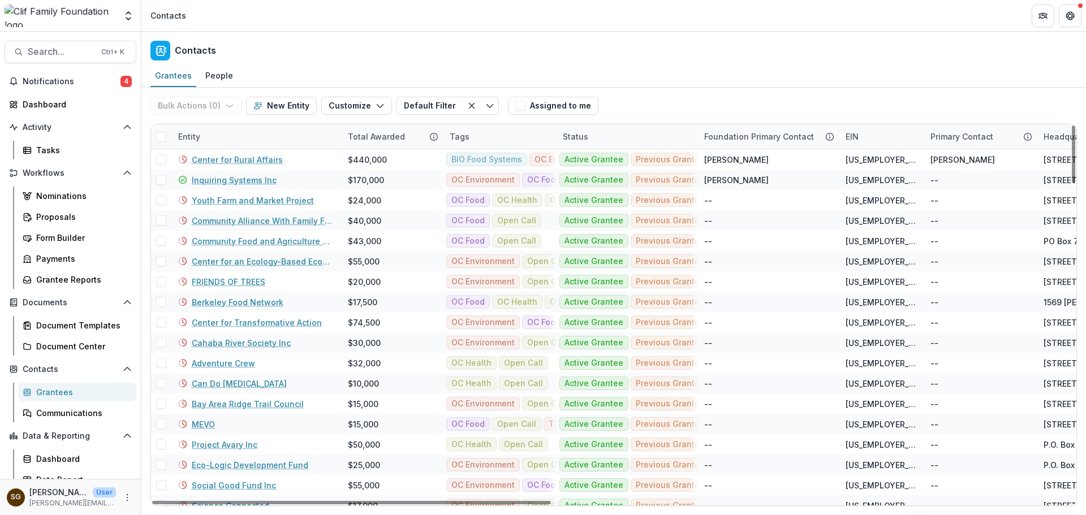
click at [231, 133] on div "Entity" at bounding box center [256, 136] width 170 height 24
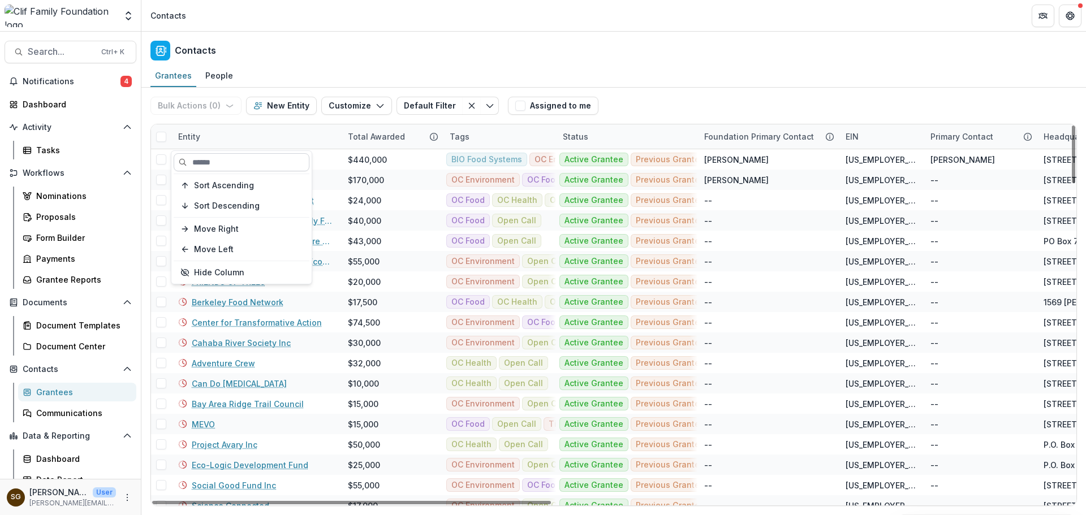
click at [226, 166] on input at bounding box center [242, 162] width 136 height 18
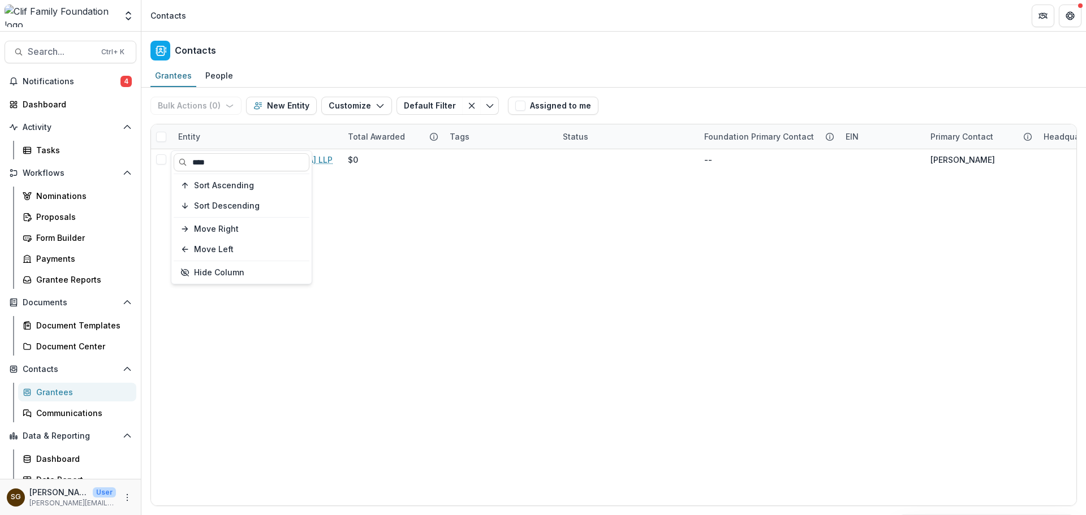
type input "****"
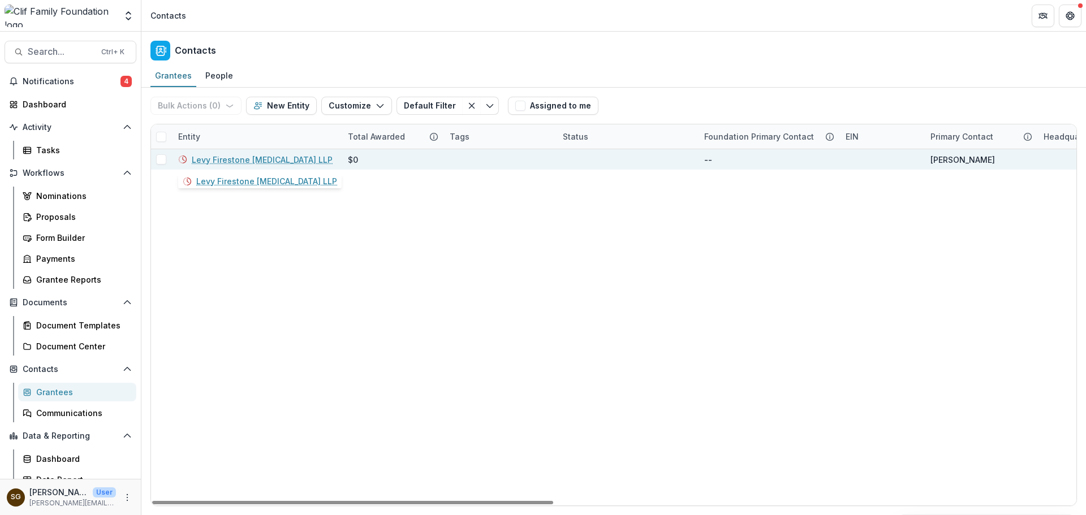
click at [254, 161] on link "Levy Firestone [MEDICAL_DATA] LLP" at bounding box center [262, 160] width 141 height 12
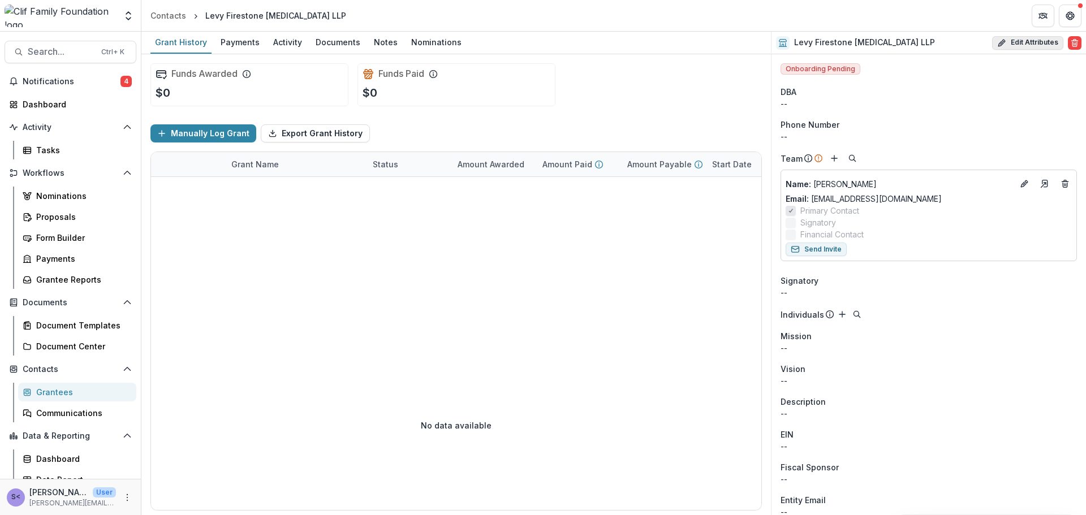
click at [1002, 45] on icon "button" at bounding box center [1001, 42] width 9 height 9
select select
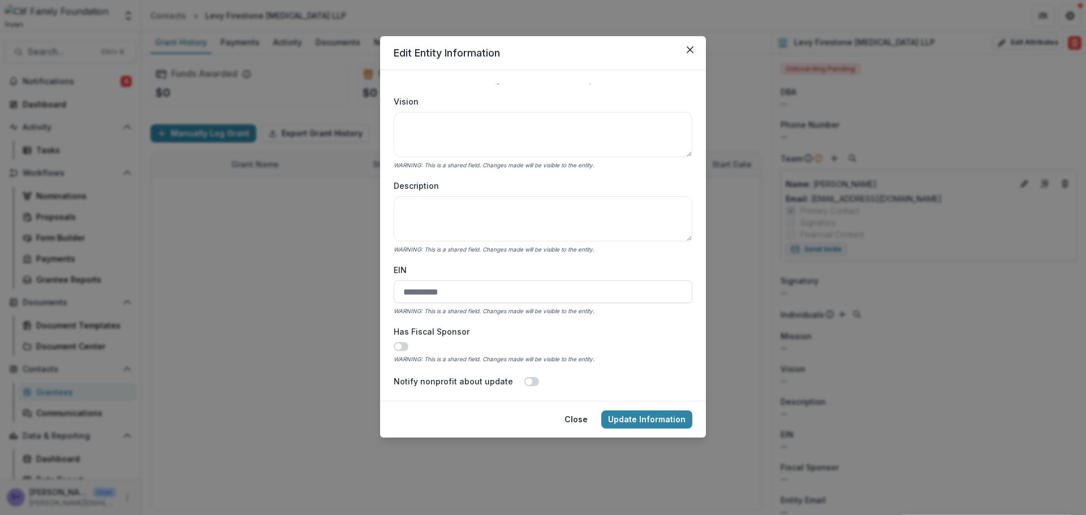
scroll to position [283, 0]
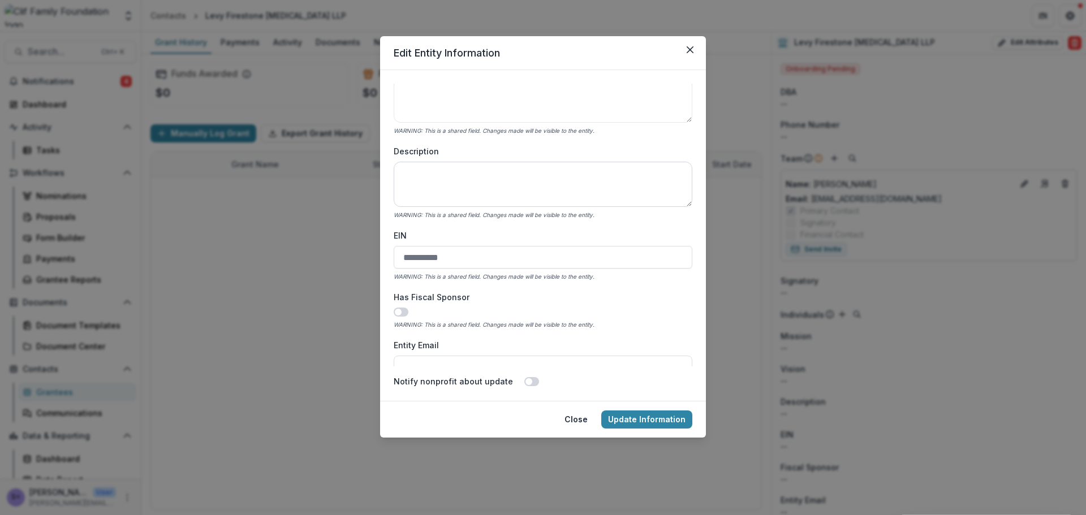
click at [477, 197] on textarea "Description" at bounding box center [543, 184] width 299 height 45
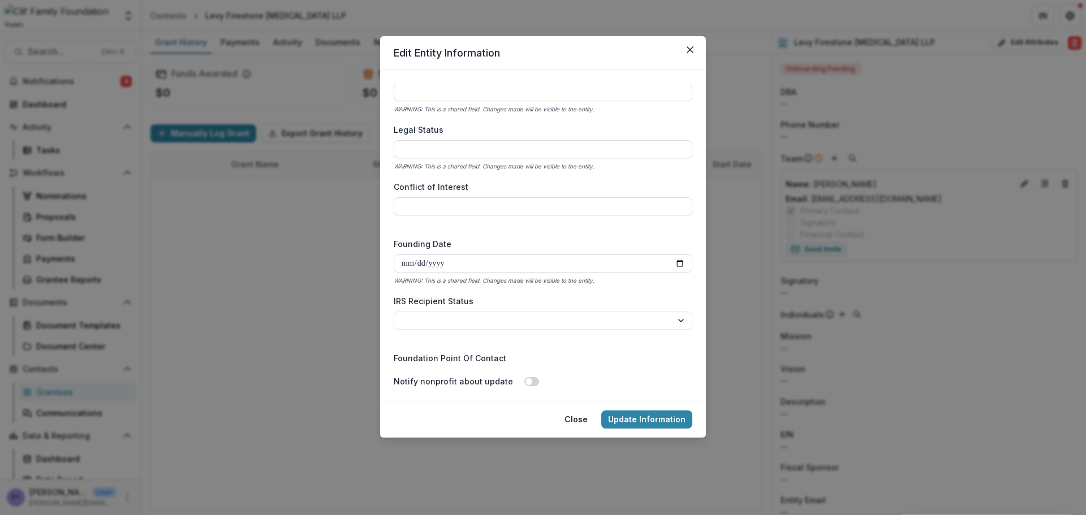
scroll to position [1640, 0]
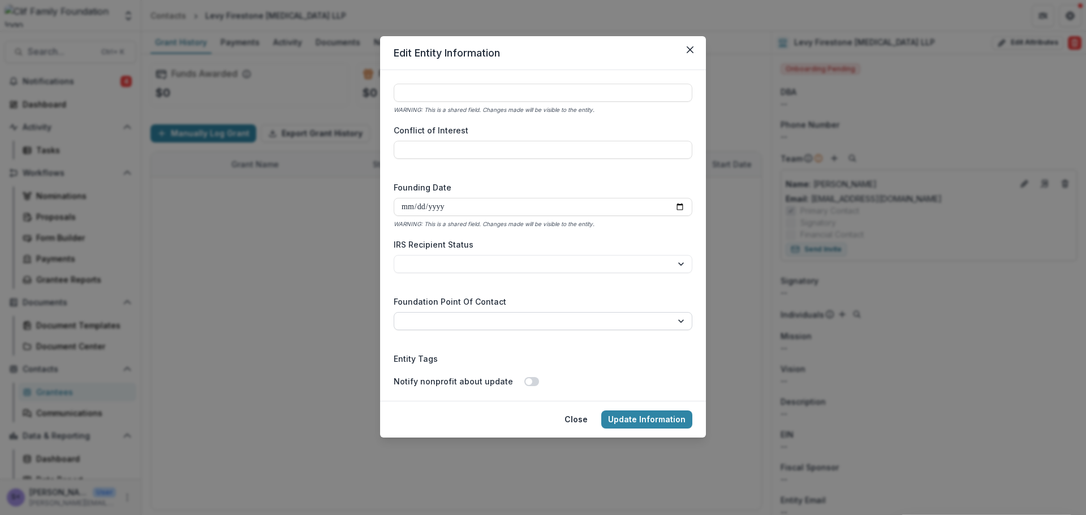
click at [467, 319] on select "**********" at bounding box center [543, 321] width 299 height 18
select select "**********"
click at [394, 312] on select "**********" at bounding box center [543, 321] width 299 height 18
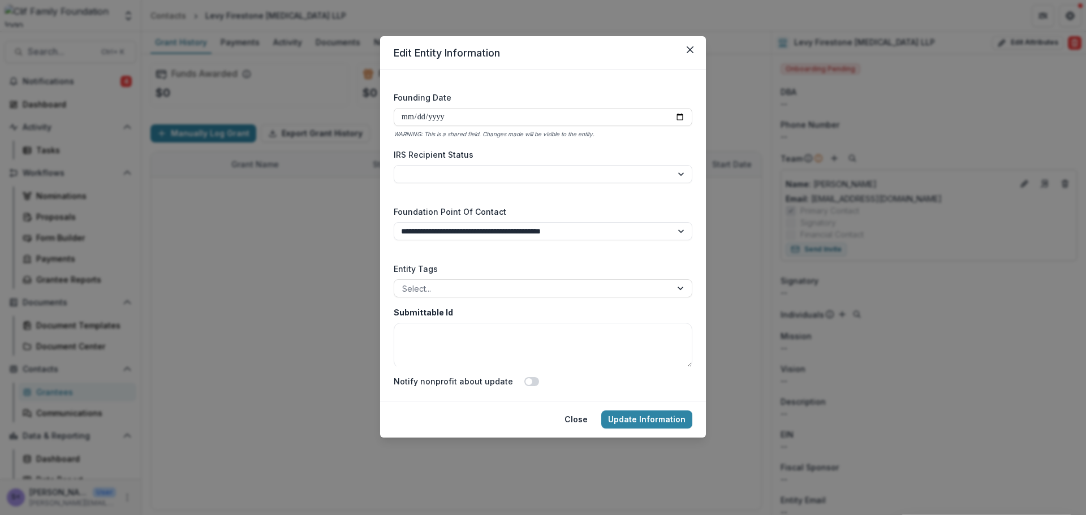
scroll to position [1732, 0]
click at [506, 286] on div at bounding box center [532, 287] width 261 height 14
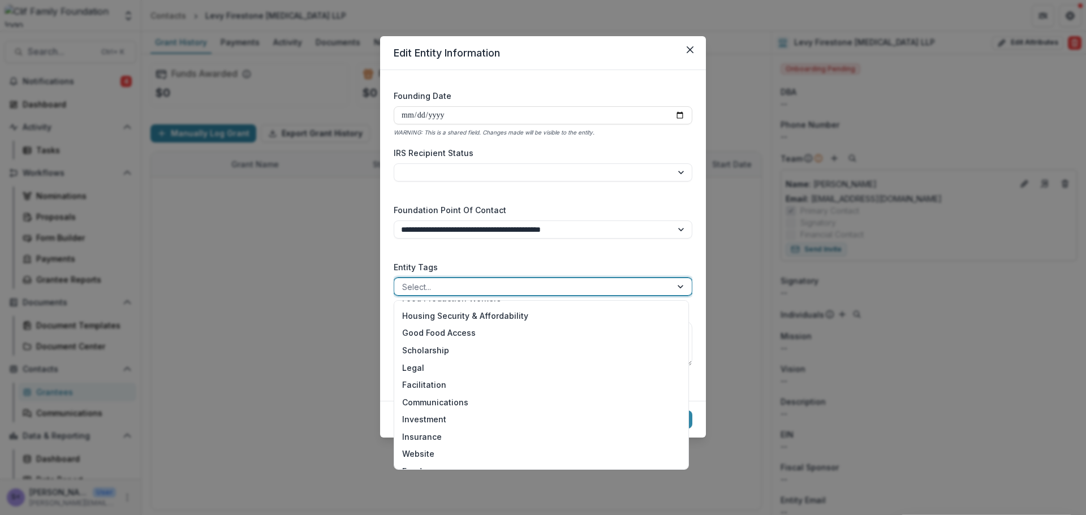
scroll to position [170, 0]
click at [490, 368] on div "Legal" at bounding box center [541, 368] width 290 height 18
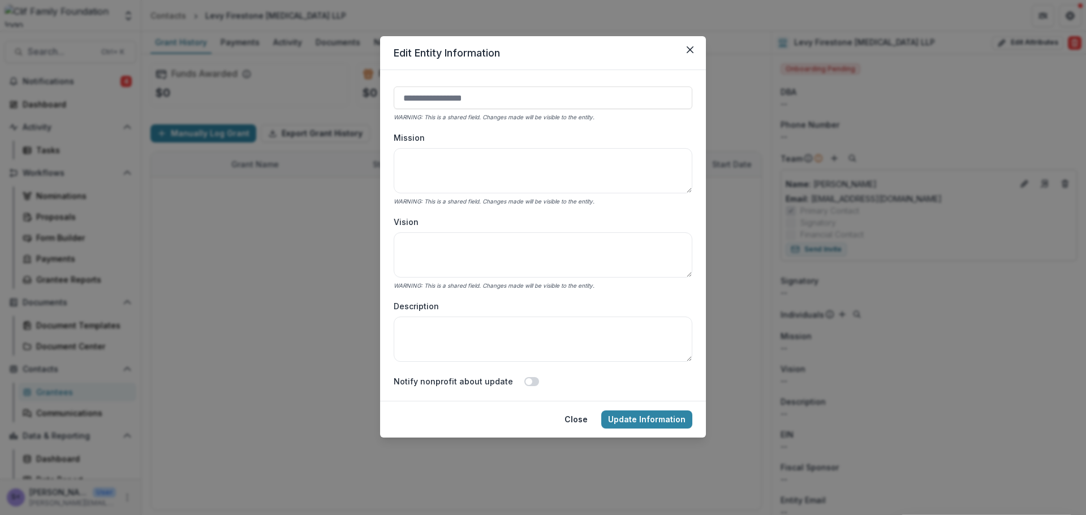
scroll to position [148, 0]
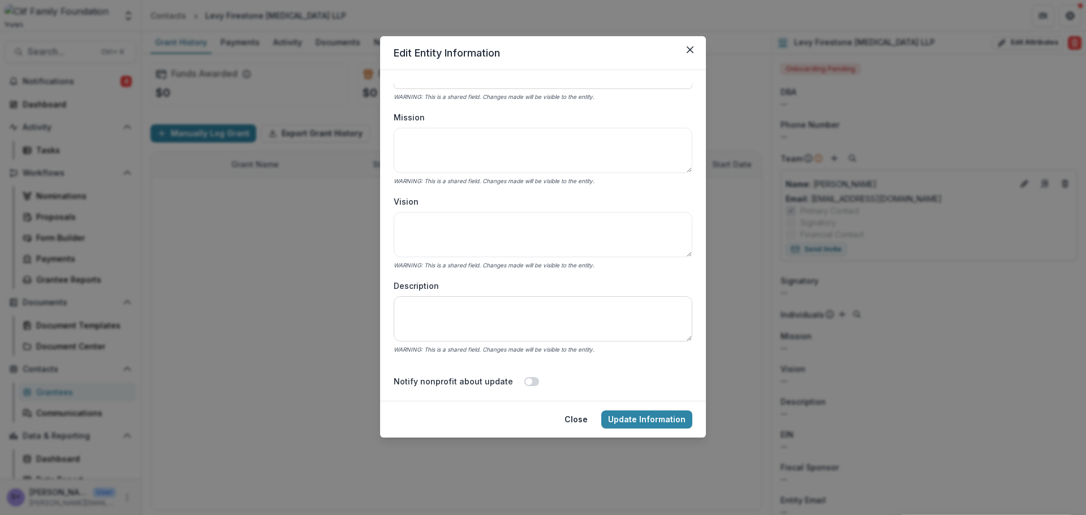
click at [467, 313] on textarea "Description" at bounding box center [543, 318] width 299 height 45
type textarea "**********"
click at [657, 419] on button "Update Information" at bounding box center [646, 420] width 91 height 18
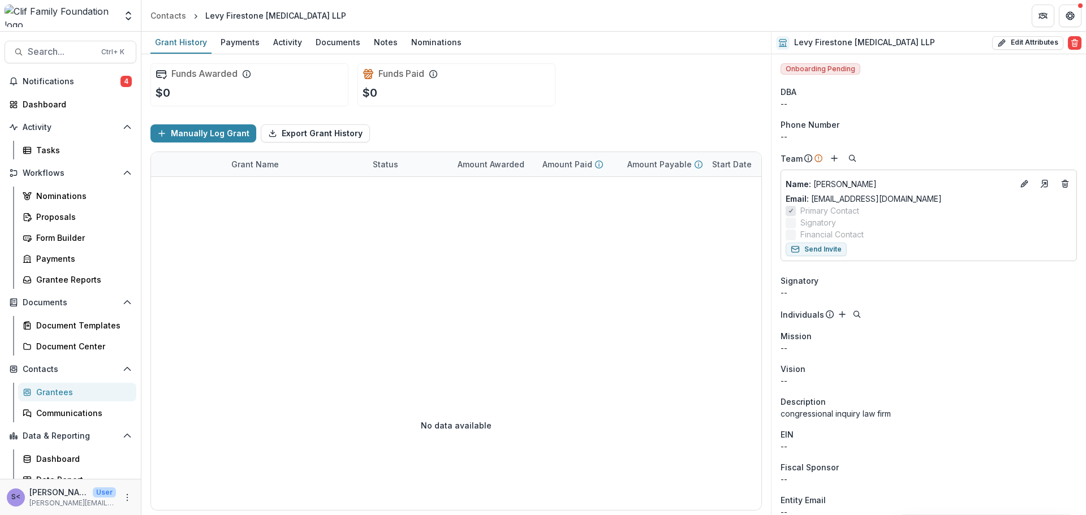
click at [72, 391] on div "Grantees" at bounding box center [81, 392] width 91 height 12
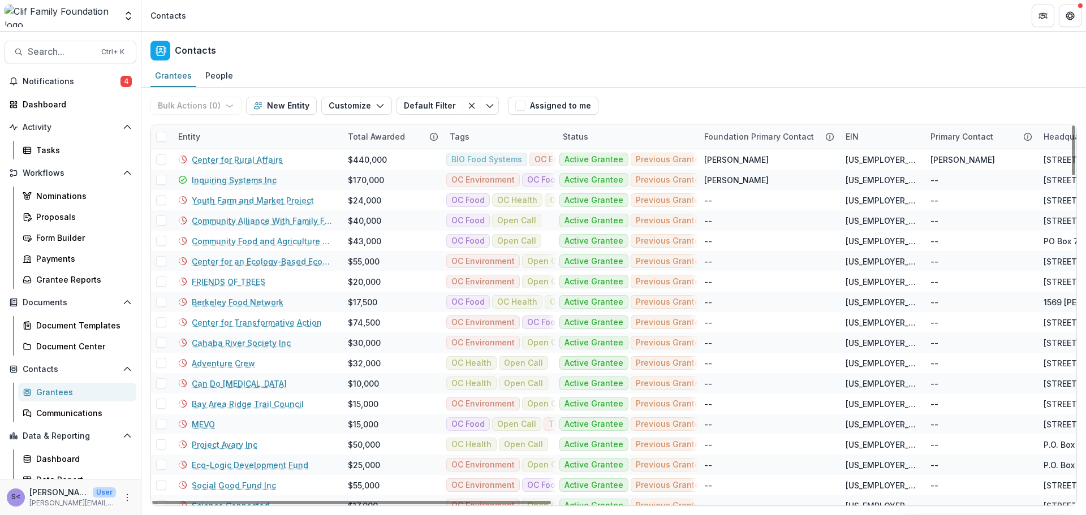
click at [500, 130] on div "Tags" at bounding box center [499, 136] width 113 height 24
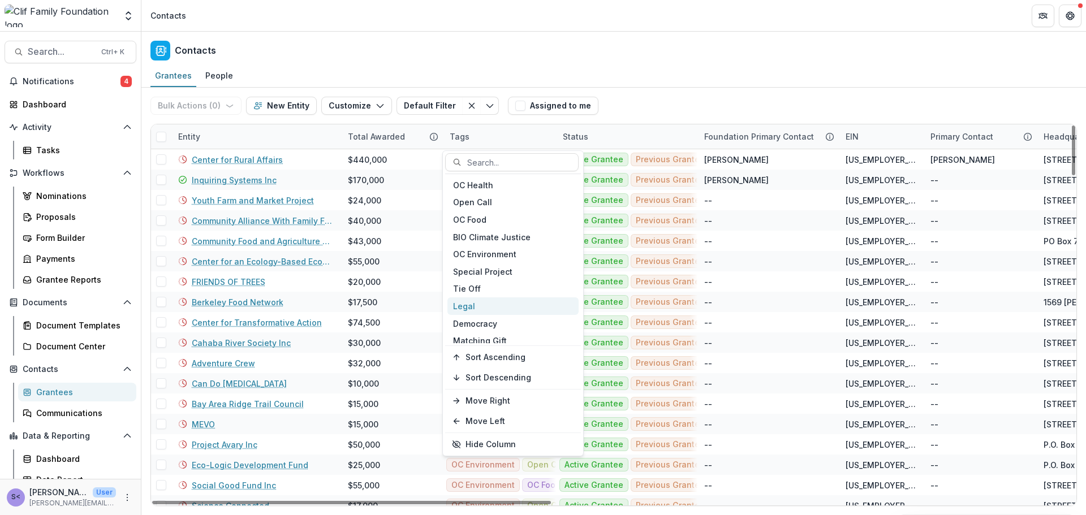
click at [493, 308] on div "Legal" at bounding box center [512, 306] width 131 height 18
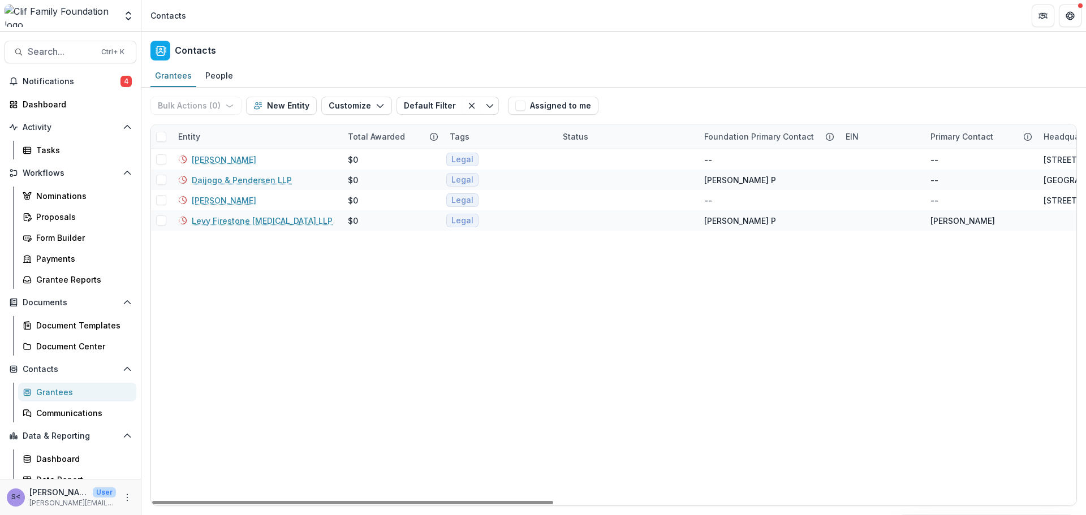
click at [636, 98] on div "Bulk Actions ( 0 ) Send Email Create Proposals Create Tasks New Entity Customiz…" at bounding box center [613, 106] width 926 height 36
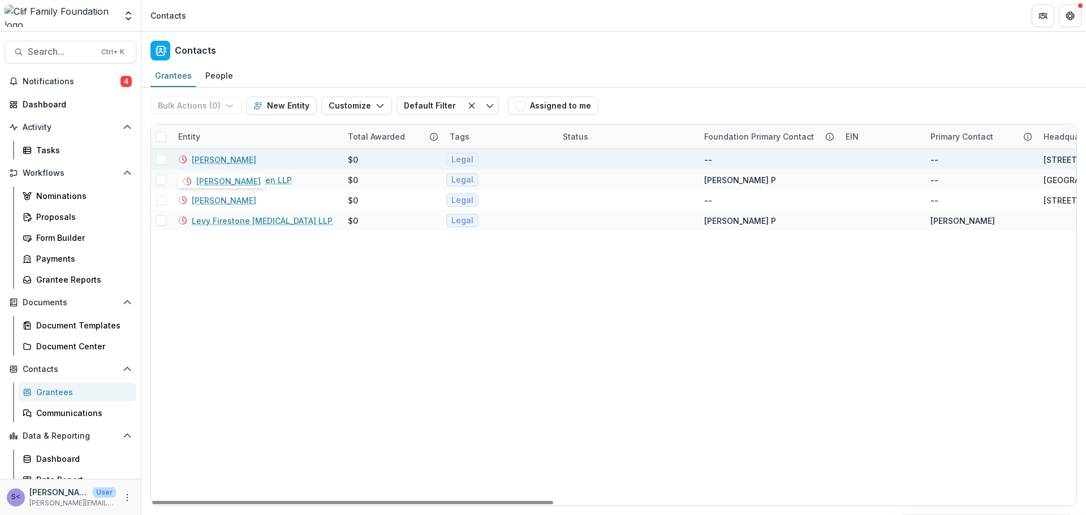
click at [230, 156] on link "[PERSON_NAME]" at bounding box center [224, 160] width 64 height 12
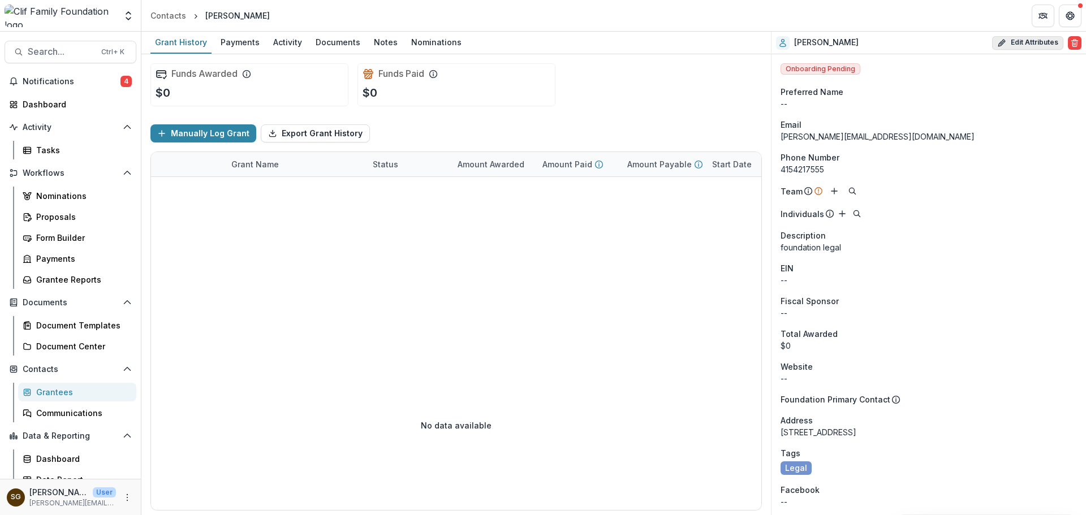
click at [1017, 40] on button "Edit Attributes" at bounding box center [1027, 43] width 71 height 14
select select
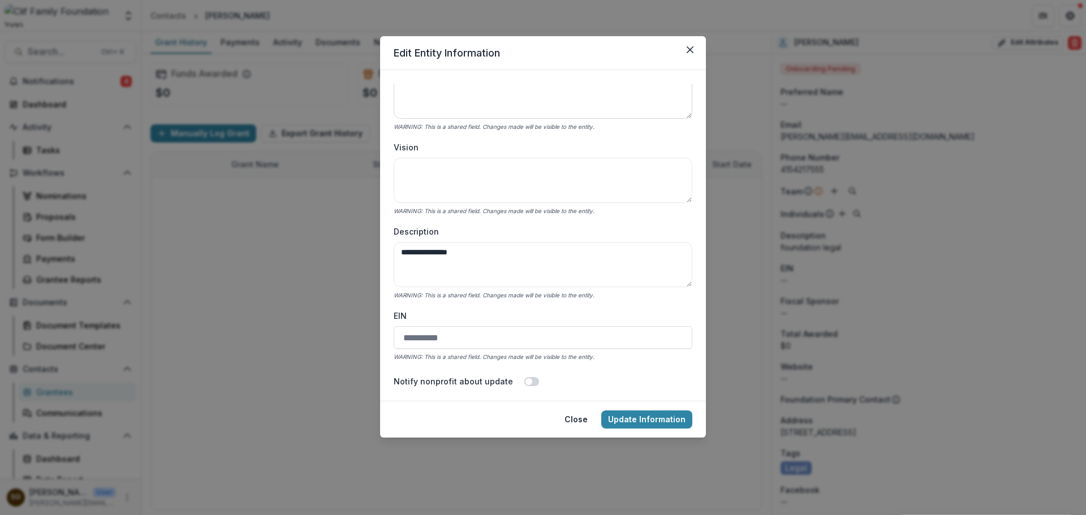
scroll to position [226, 0]
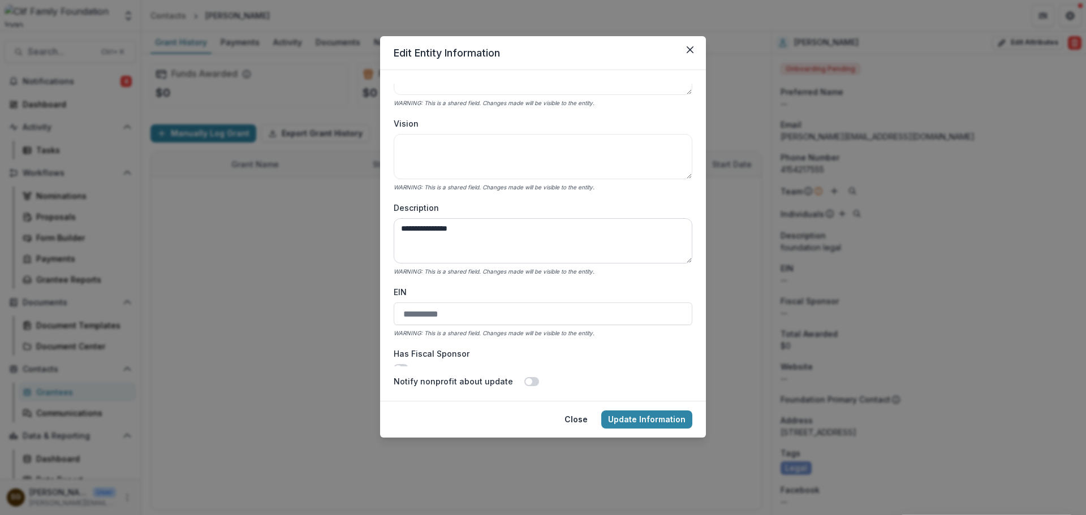
click at [478, 231] on textarea "**********" at bounding box center [543, 240] width 299 height 45
drag, startPoint x: 442, startPoint y: 228, endPoint x: 376, endPoint y: 231, distance: 66.3
click at [376, 231] on div "**********" at bounding box center [543, 257] width 1086 height 515
click at [466, 232] on textarea "*****" at bounding box center [543, 240] width 299 height 45
click at [399, 233] on textarea "**********" at bounding box center [543, 240] width 299 height 45
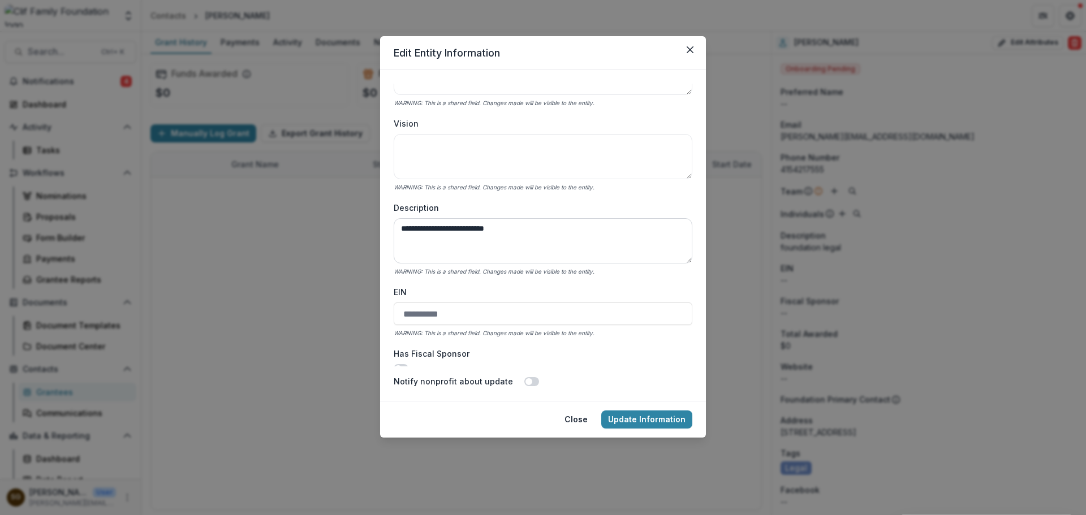
click at [534, 231] on textarea "**********" at bounding box center [543, 240] width 299 height 45
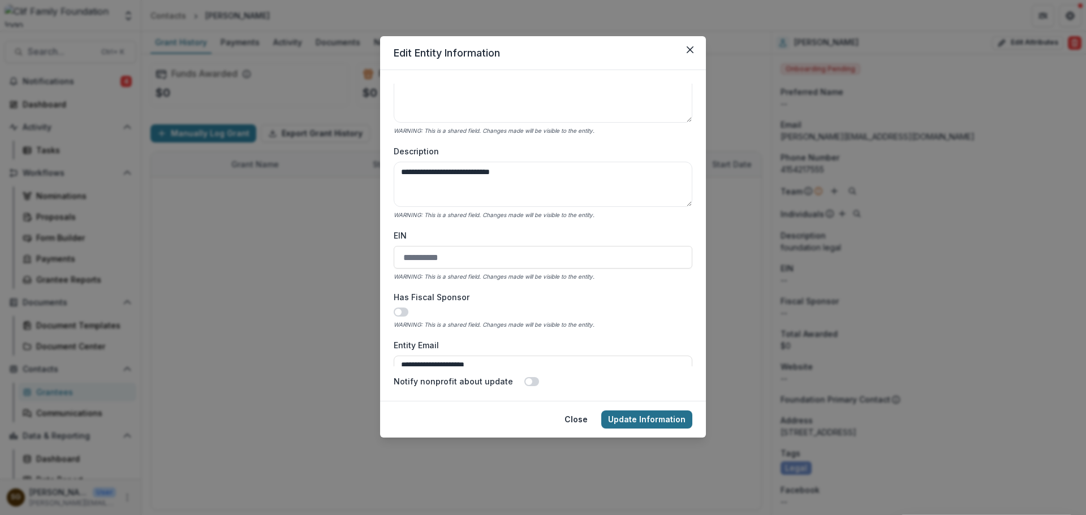
type textarea "**********"
click at [642, 418] on button "Update Information" at bounding box center [646, 420] width 91 height 18
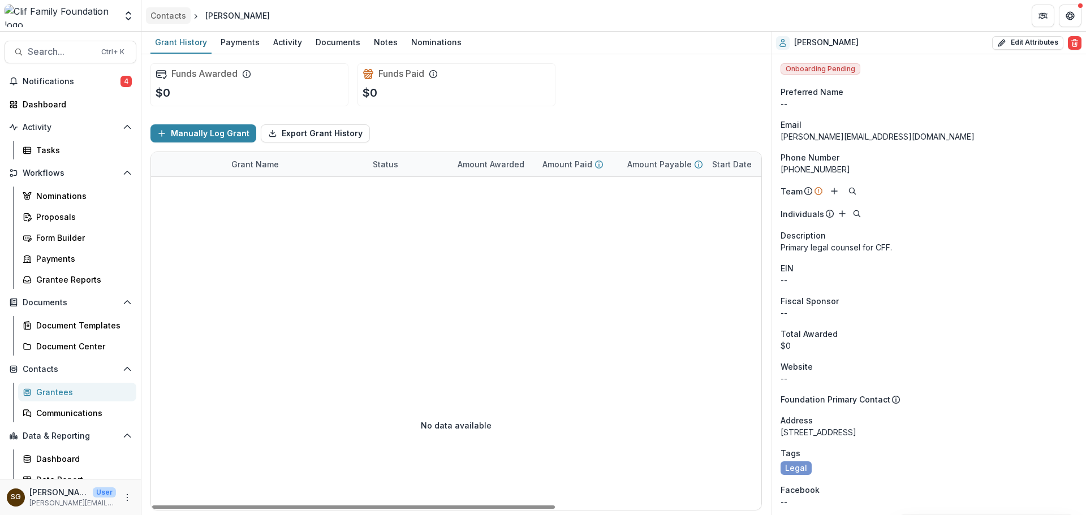
click at [176, 14] on div "Contacts" at bounding box center [168, 16] width 36 height 12
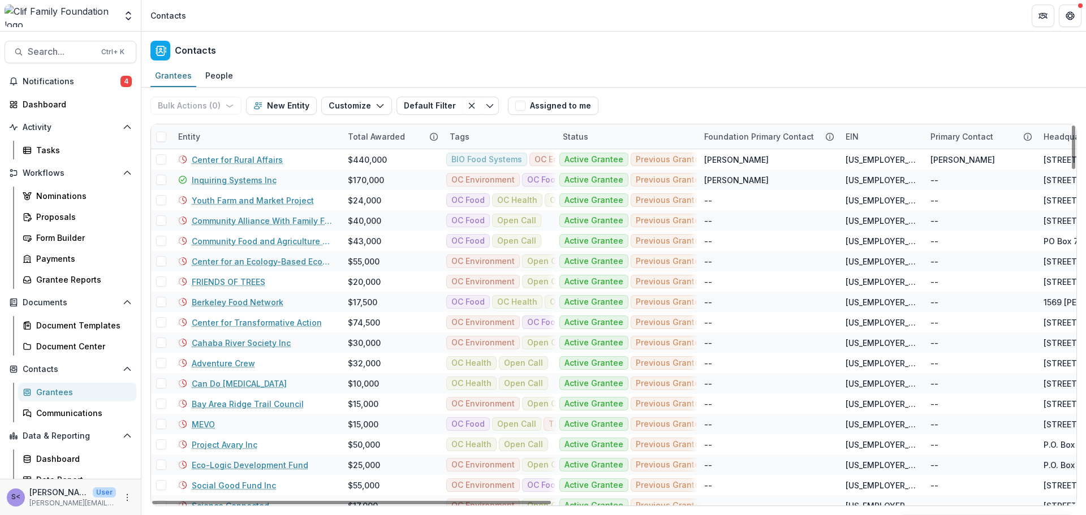
click at [519, 139] on div "Tags" at bounding box center [499, 136] width 113 height 24
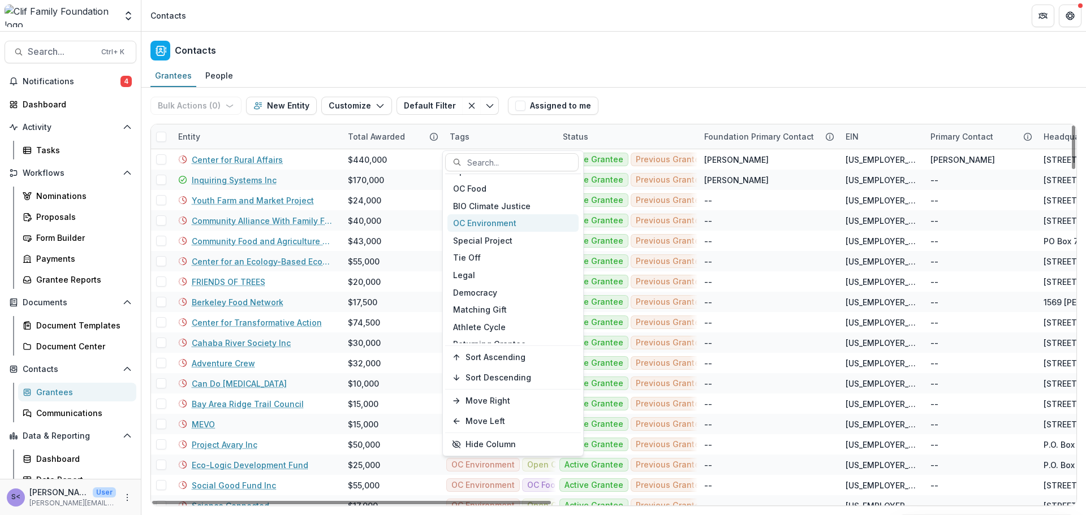
scroll to position [57, 0]
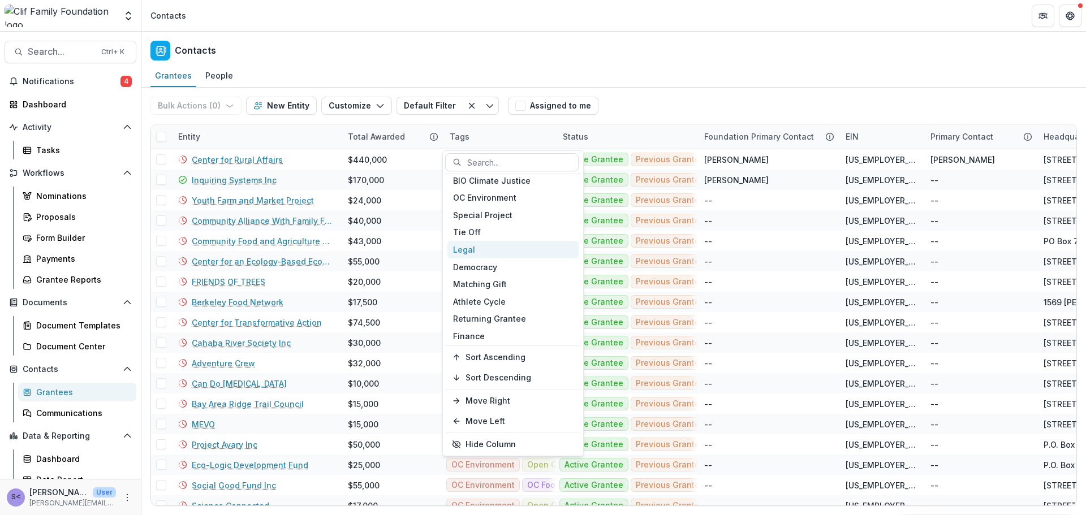
click at [476, 247] on div "Legal" at bounding box center [512, 250] width 131 height 18
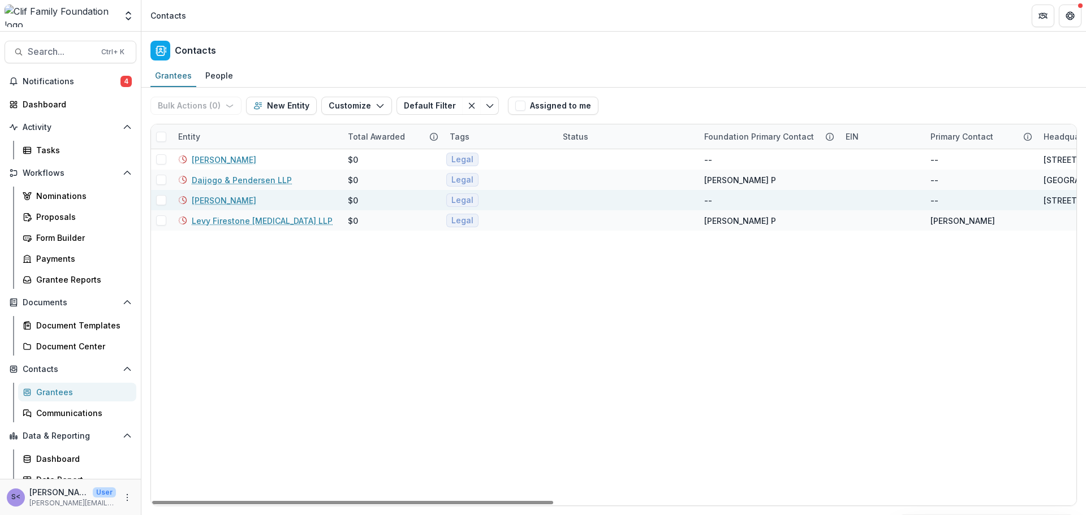
click at [756, 195] on div "--" at bounding box center [768, 200] width 128 height 20
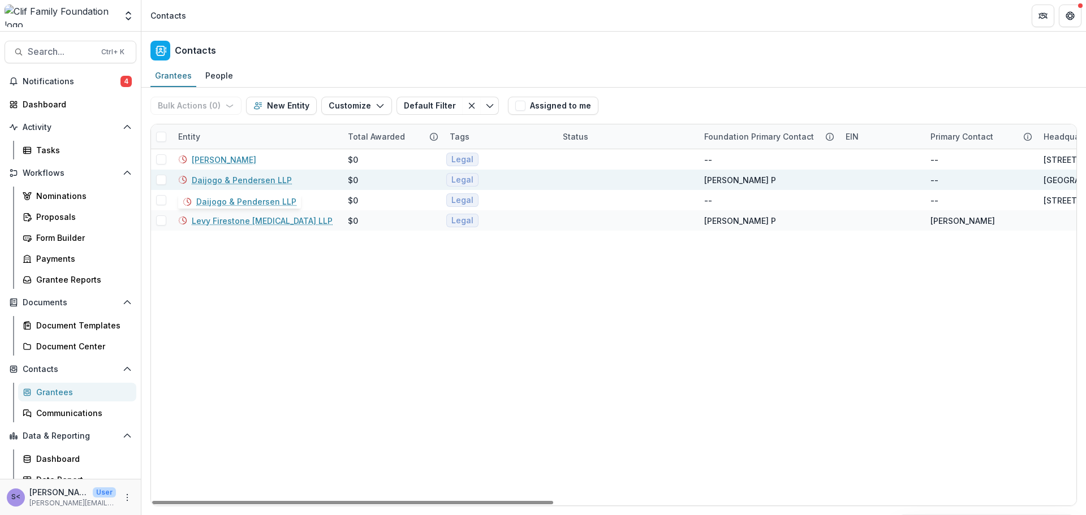
click at [231, 178] on link "Daijogo & Pendersen LLP" at bounding box center [242, 180] width 100 height 12
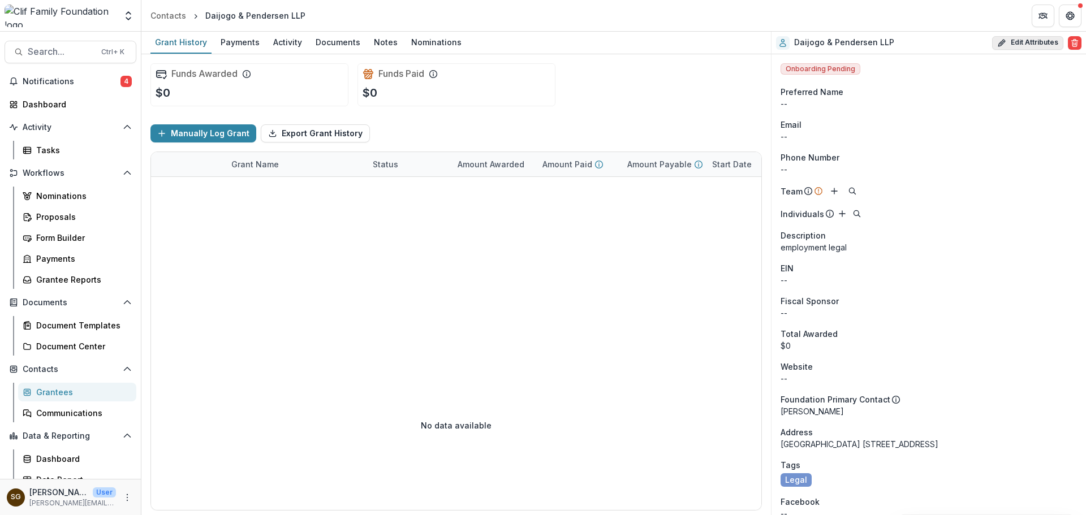
click at [1015, 39] on button "Edit Attributes" at bounding box center [1027, 43] width 71 height 14
select select
select select "**********"
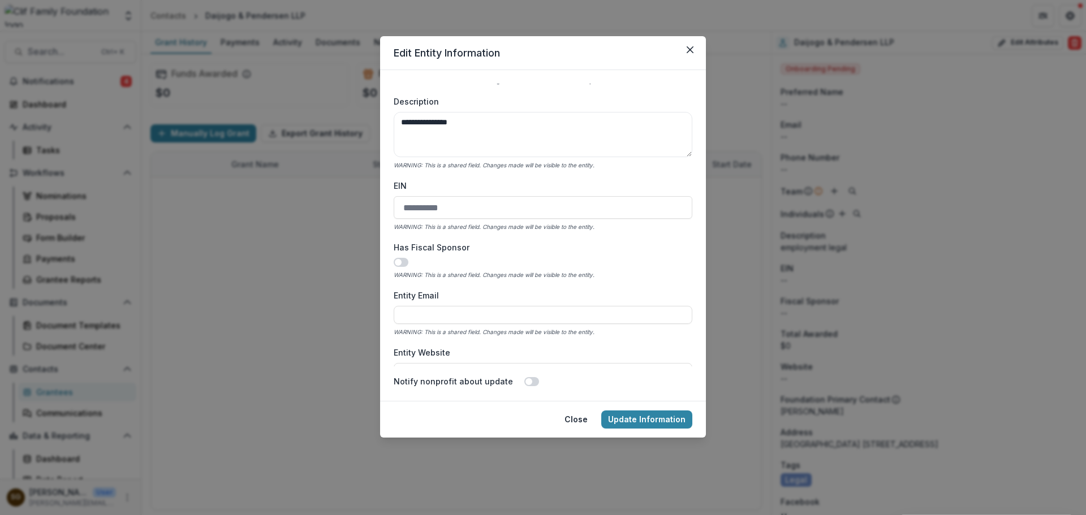
scroll to position [283, 0]
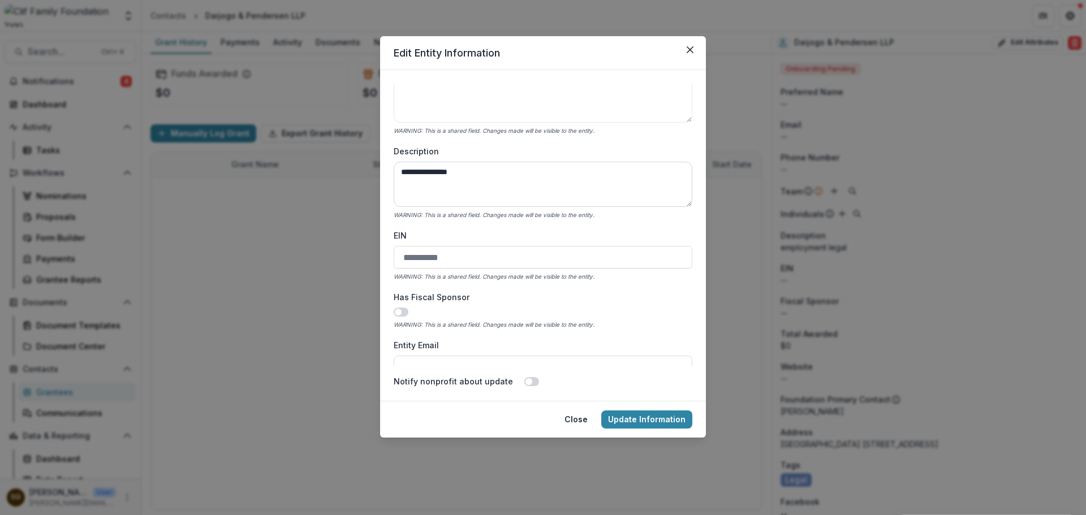
click at [399, 174] on textarea "**********" at bounding box center [543, 184] width 299 height 45
click at [518, 172] on textarea "**********" at bounding box center [543, 184] width 299 height 45
type textarea "**********"
click at [637, 417] on button "Update Information" at bounding box center [646, 420] width 91 height 18
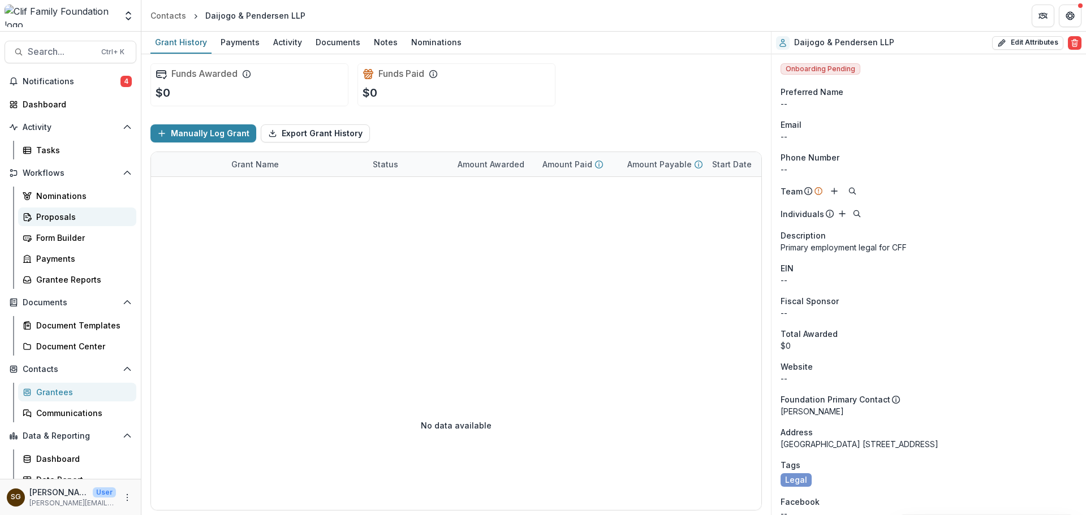
click at [69, 215] on div "Proposals" at bounding box center [81, 217] width 91 height 12
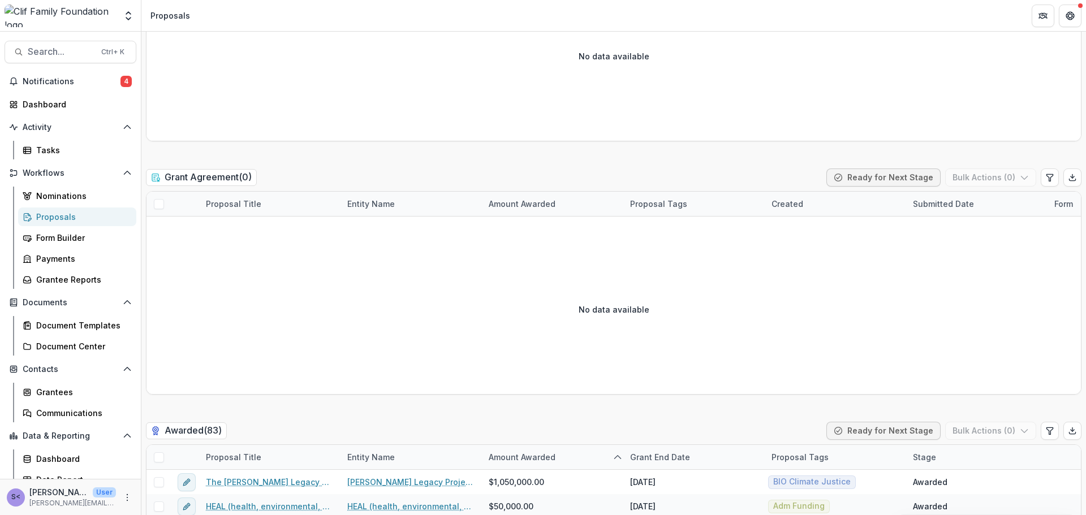
scroll to position [2400, 0]
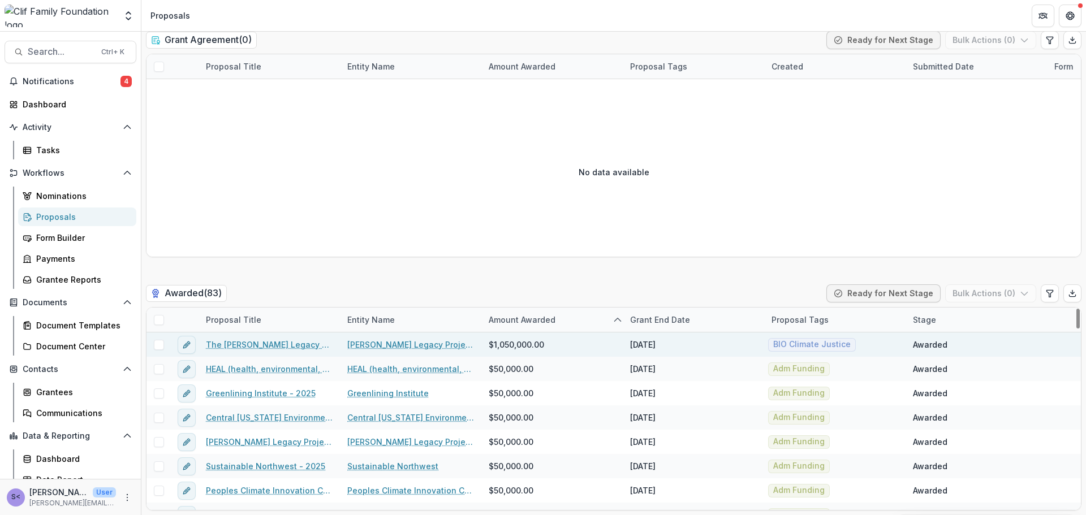
click at [442, 346] on link "[PERSON_NAME] Legacy Project Inc" at bounding box center [411, 345] width 128 height 12
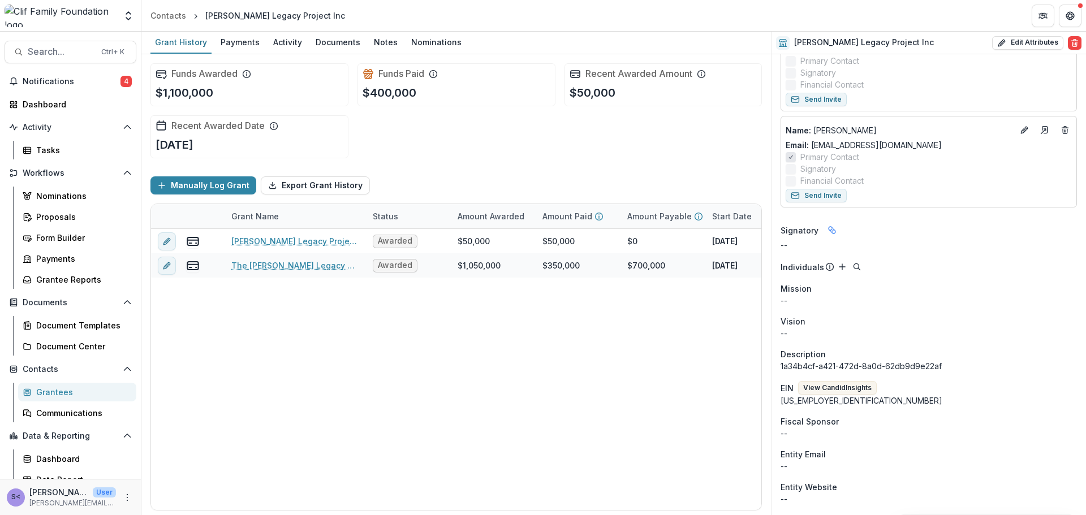
scroll to position [170, 0]
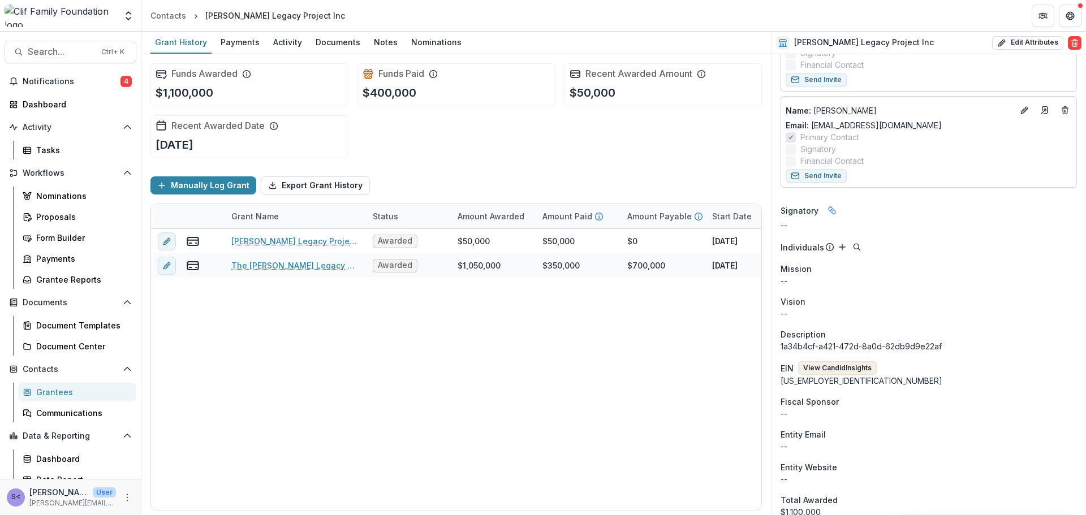
click at [827, 366] on button "View Candid Insights" at bounding box center [837, 368] width 79 height 14
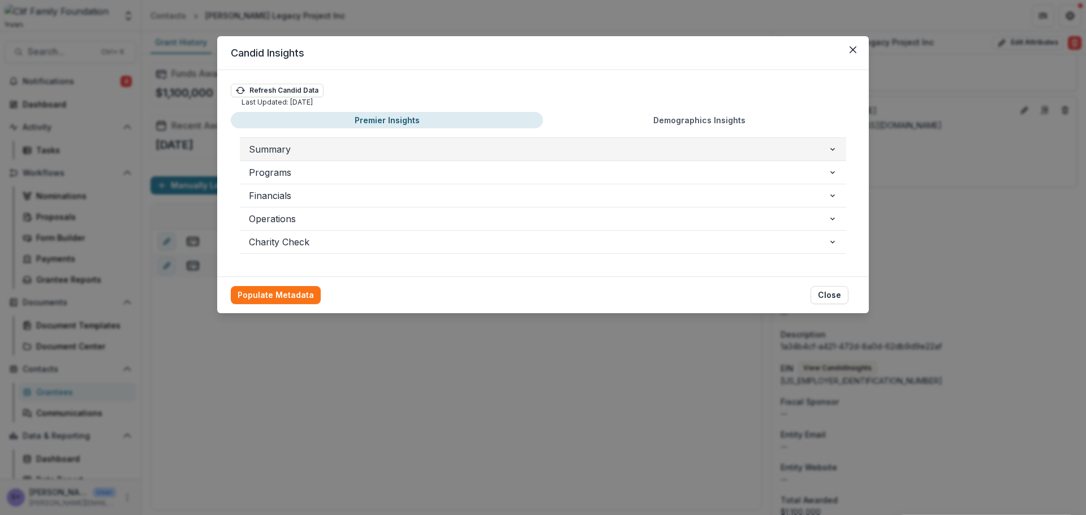
click at [371, 152] on span "Summary" at bounding box center [538, 150] width 579 height 14
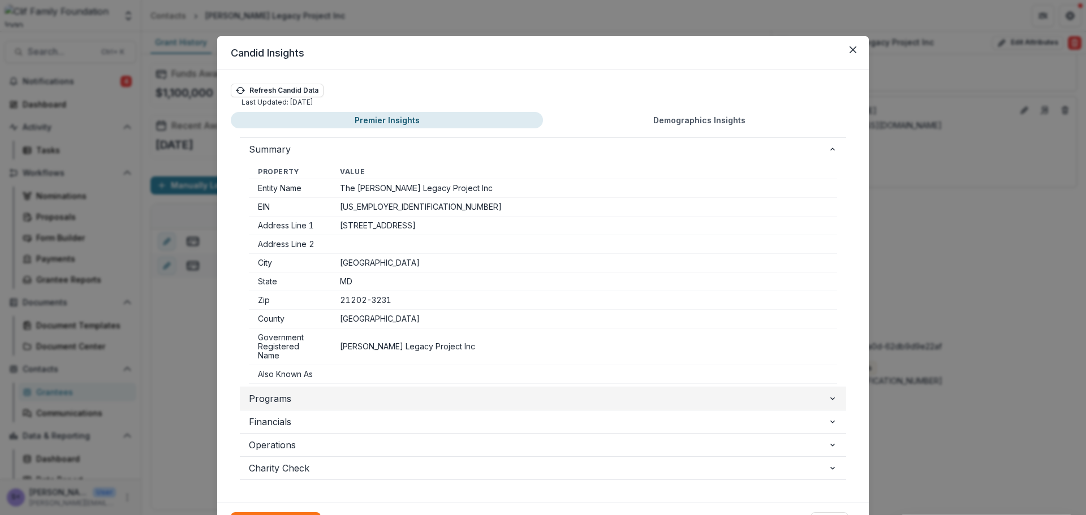
click at [366, 400] on span "Programs" at bounding box center [538, 399] width 579 height 14
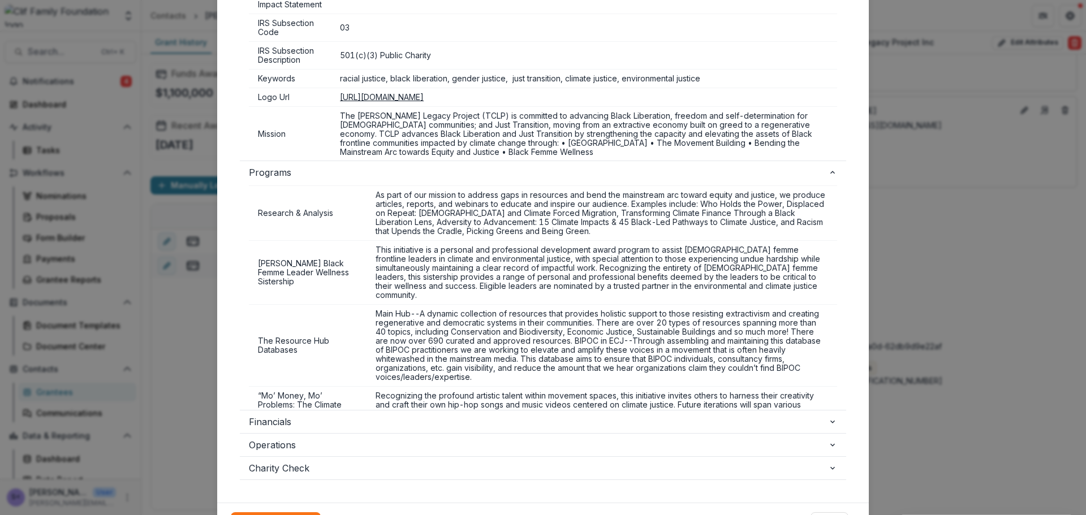
scroll to position [287, 0]
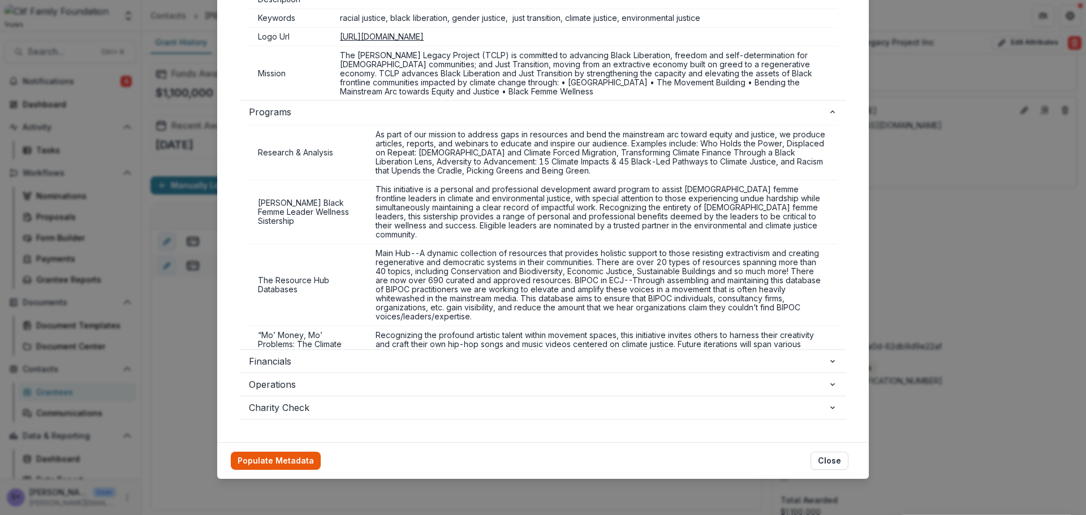
click at [283, 457] on button "Populate Metadata" at bounding box center [276, 461] width 90 height 18
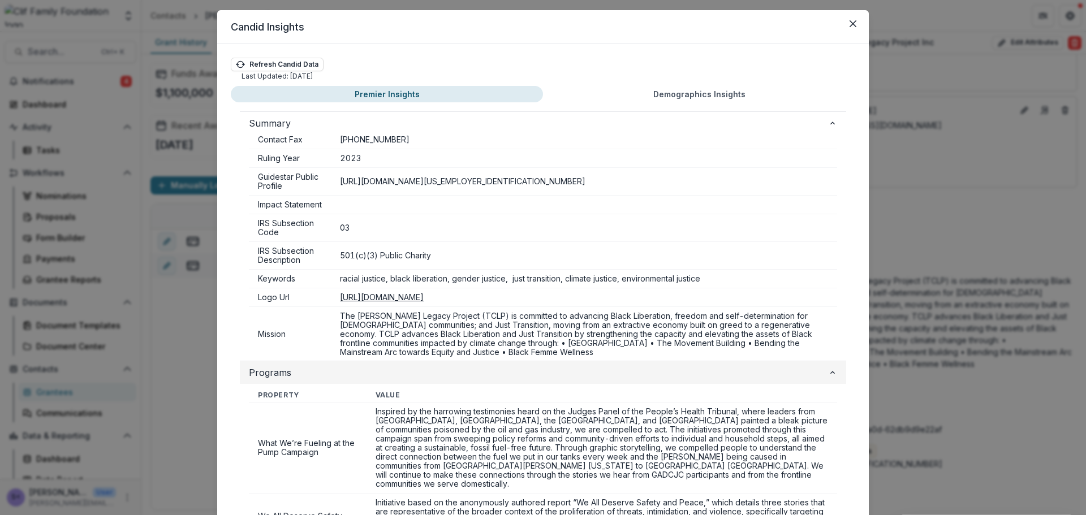
scroll to position [0, 0]
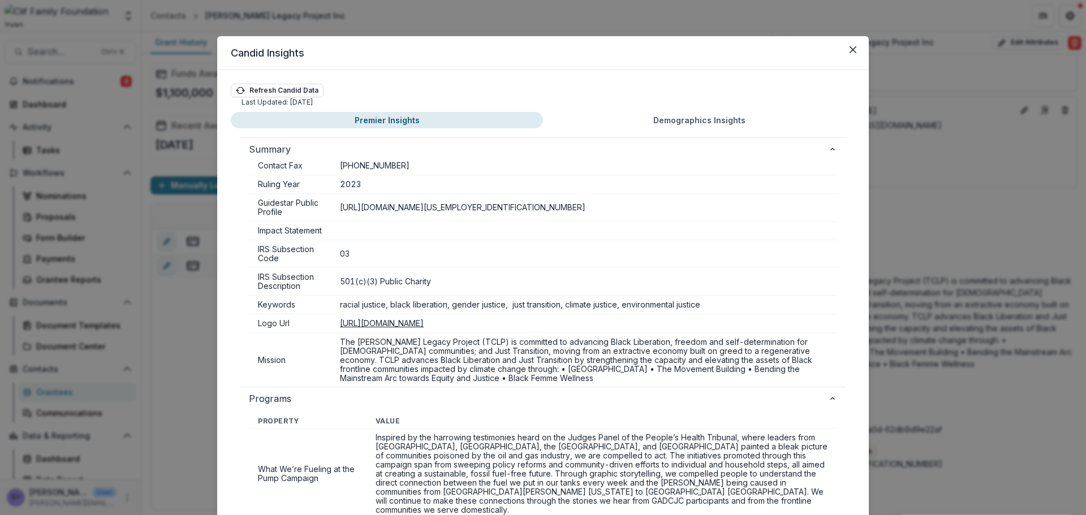
click at [715, 121] on button "Demographics Insights" at bounding box center [699, 120] width 312 height 16
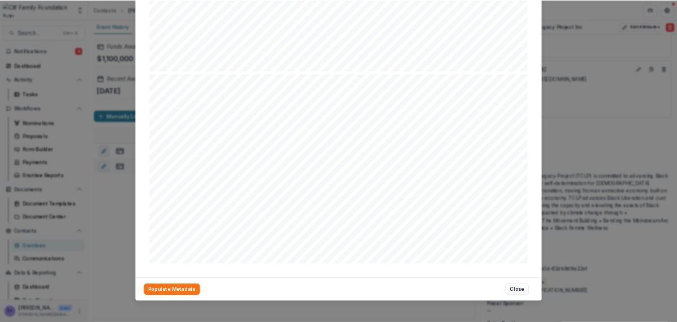
scroll to position [1931, 0]
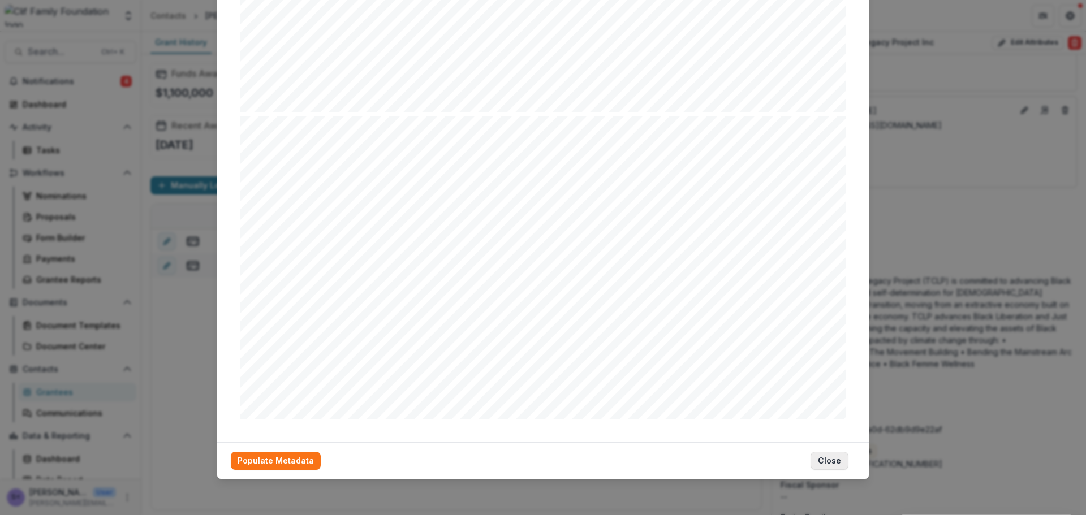
click at [828, 458] on button "Close" at bounding box center [829, 461] width 38 height 18
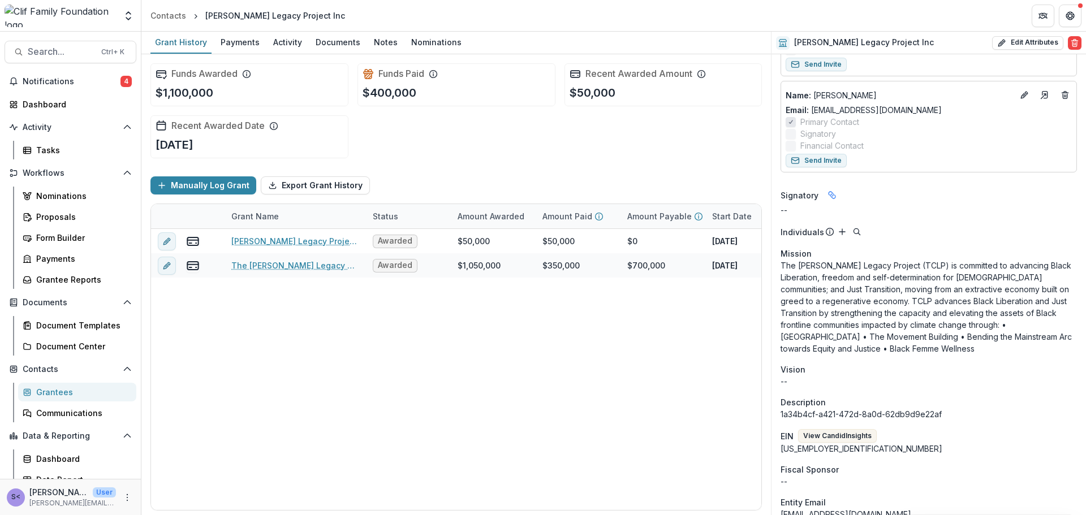
scroll to position [170, 0]
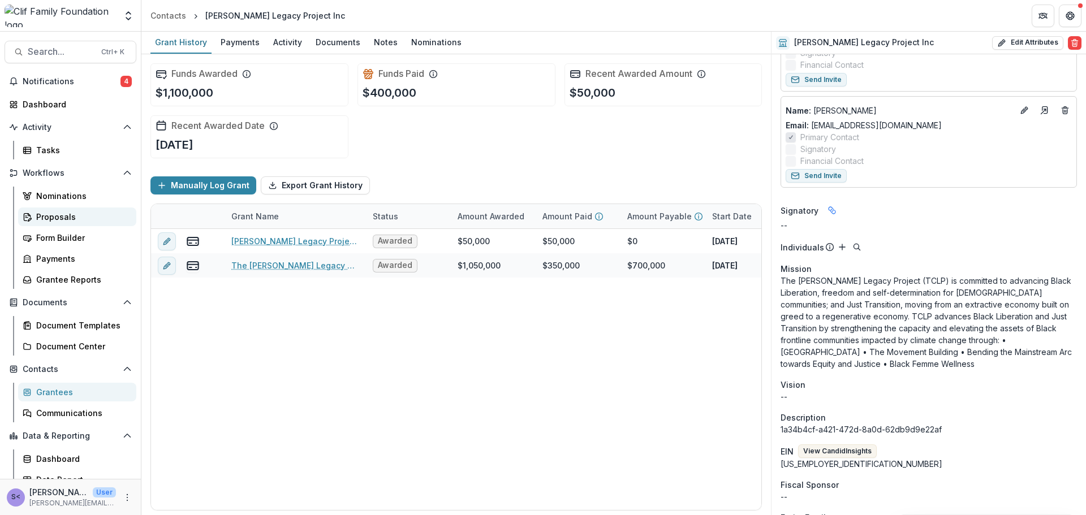
click at [49, 215] on div "Proposals" at bounding box center [81, 217] width 91 height 12
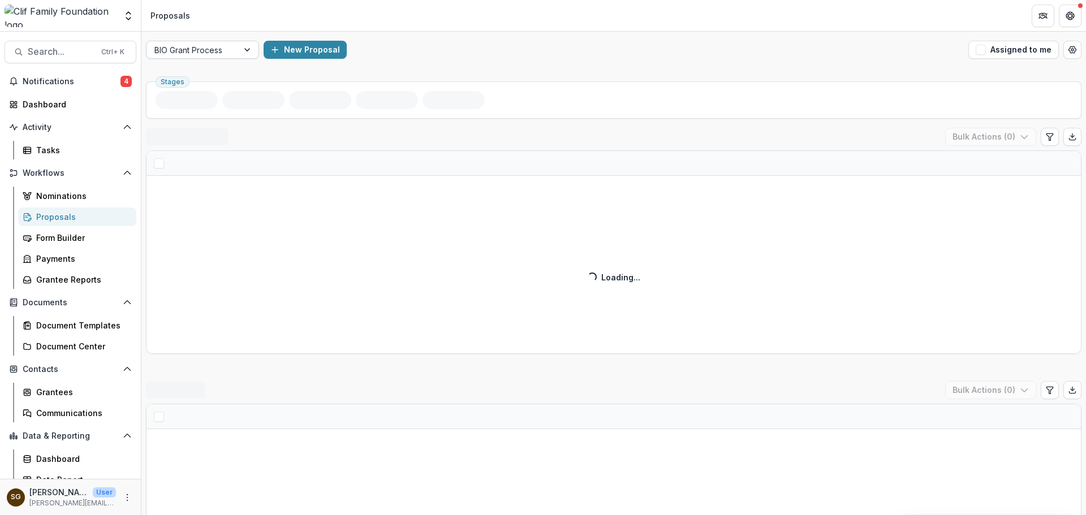
click at [193, 52] on div at bounding box center [192, 50] width 76 height 14
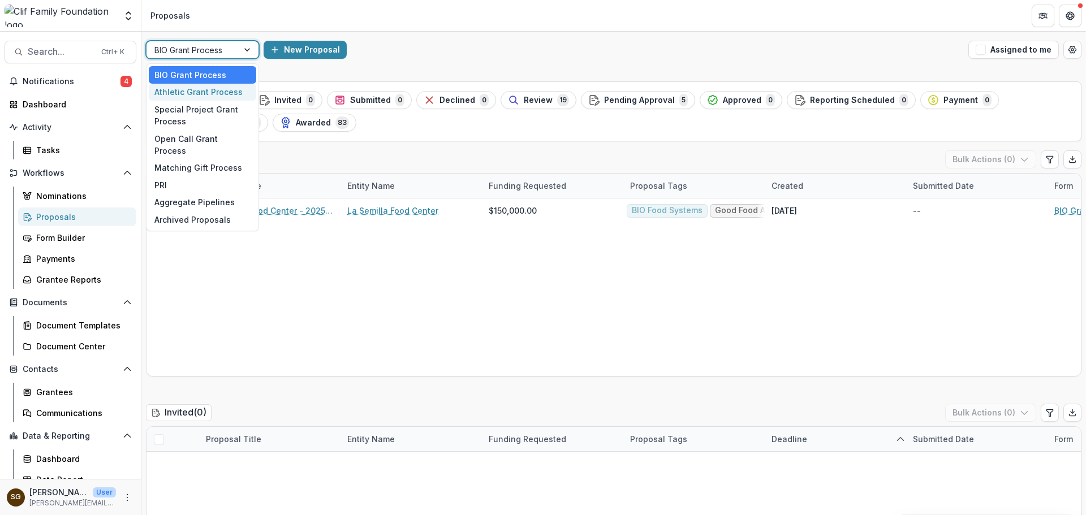
click at [195, 93] on div "Athletic Grant Process" at bounding box center [202, 93] width 107 height 18
